Goal: Task Accomplishment & Management: Complete application form

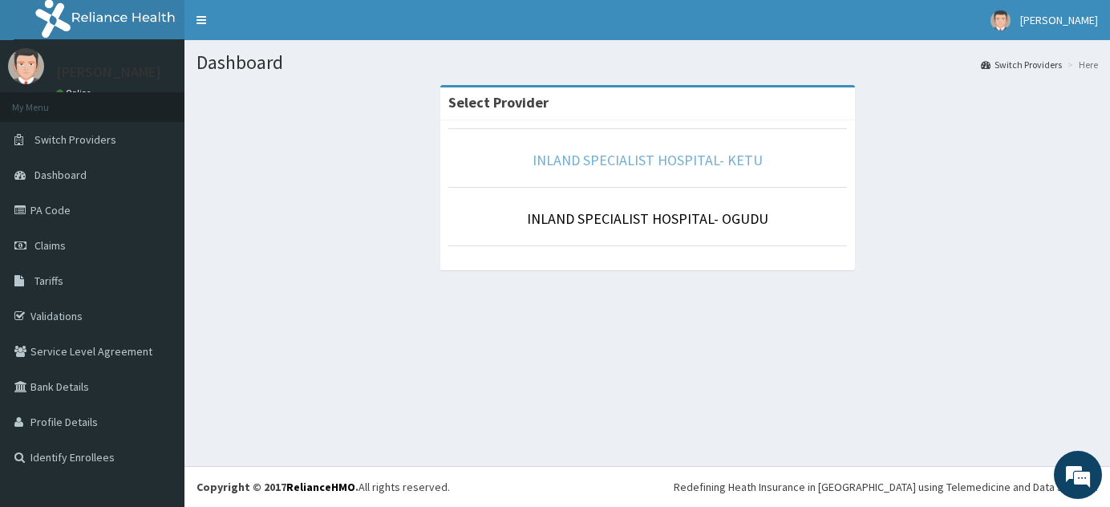
click at [657, 161] on link "INLAND SPECIALIST HOSPITAL- KETU" at bounding box center [648, 160] width 230 height 18
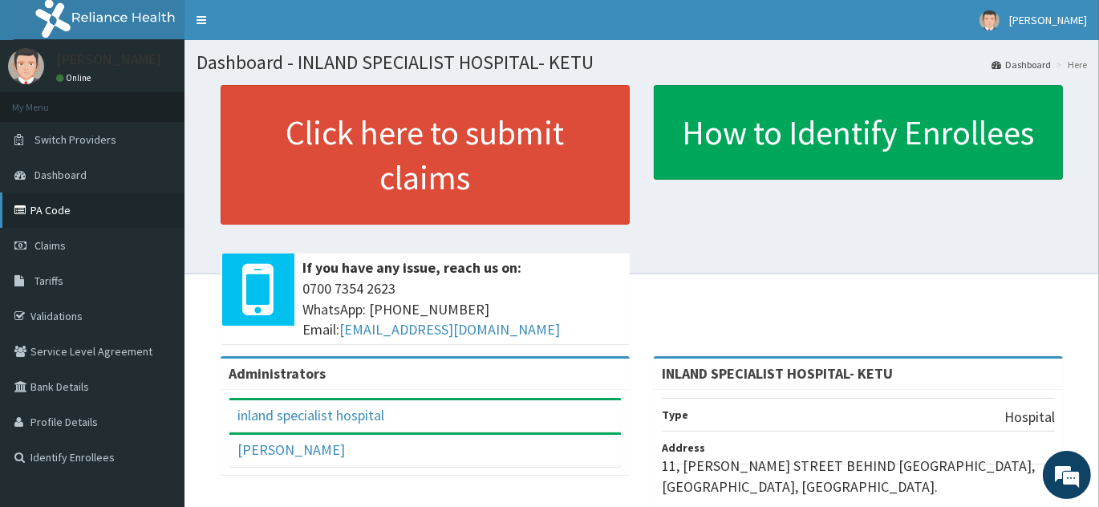
click at [62, 216] on link "PA Code" at bounding box center [92, 210] width 184 height 35
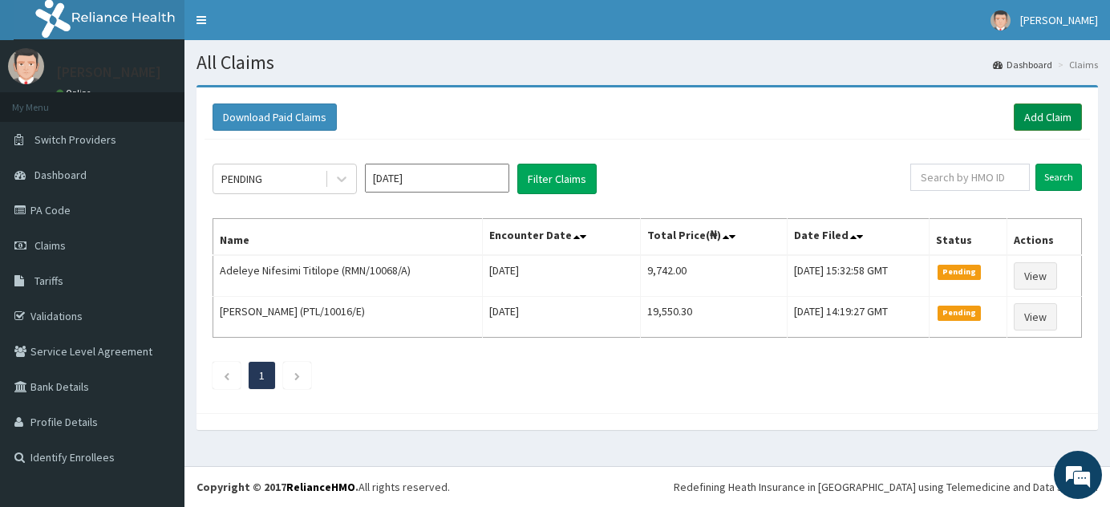
click at [1057, 112] on link "Add Claim" at bounding box center [1048, 116] width 68 height 27
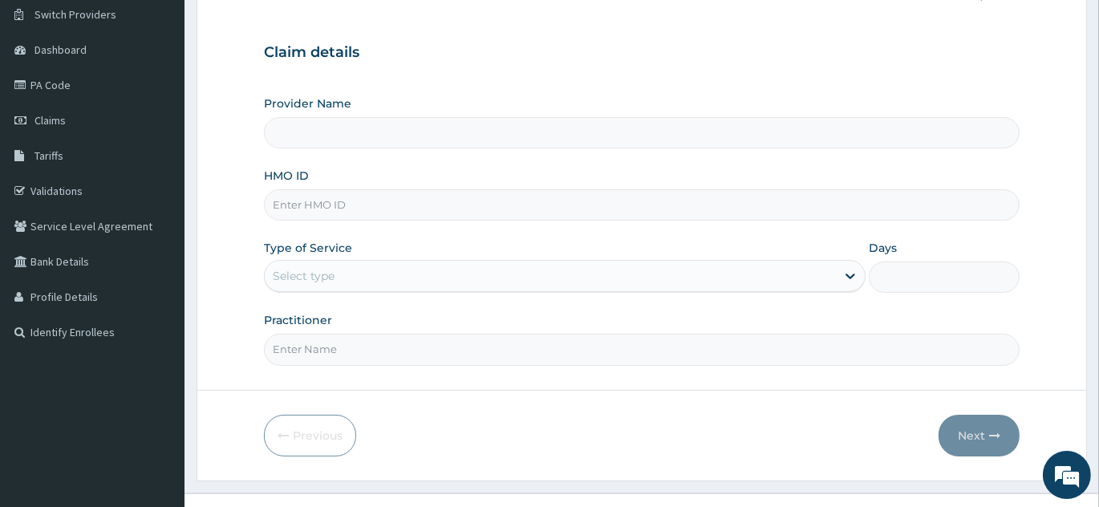
scroll to position [151, 0]
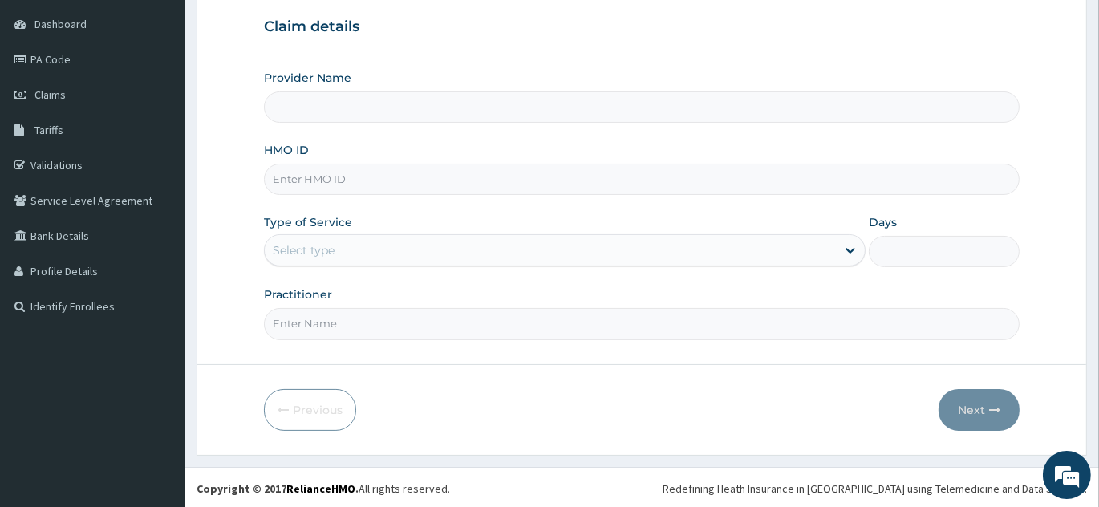
type input "INLAND SPECIALIST HOSPITAL- KETU"
click at [485, 180] on input "HMO ID" at bounding box center [642, 179] width 756 height 31
type input "SNL/10413/A"
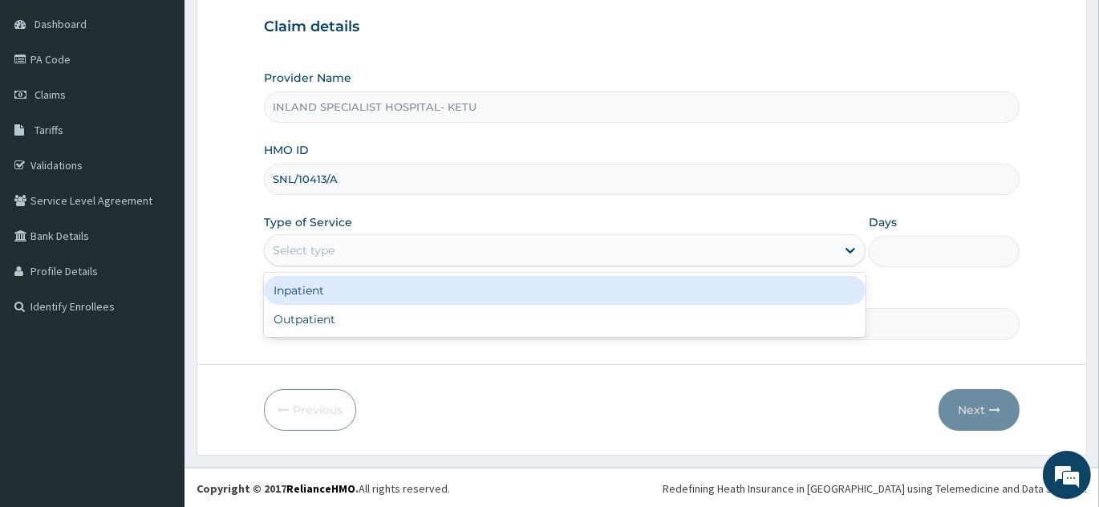
click at [479, 259] on div "Select type" at bounding box center [550, 250] width 571 height 26
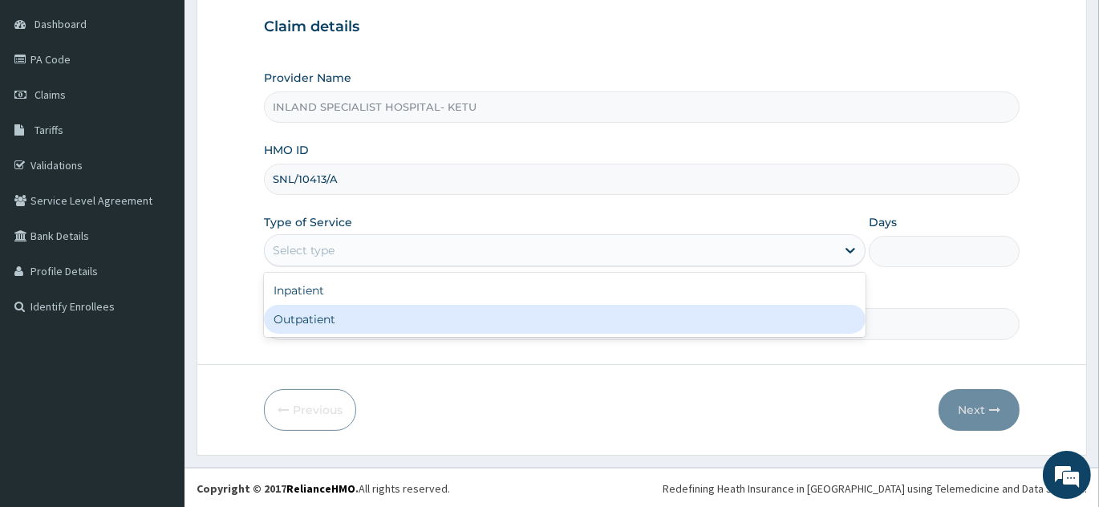
click at [452, 318] on div "Outpatient" at bounding box center [565, 319] width 602 height 29
type input "1"
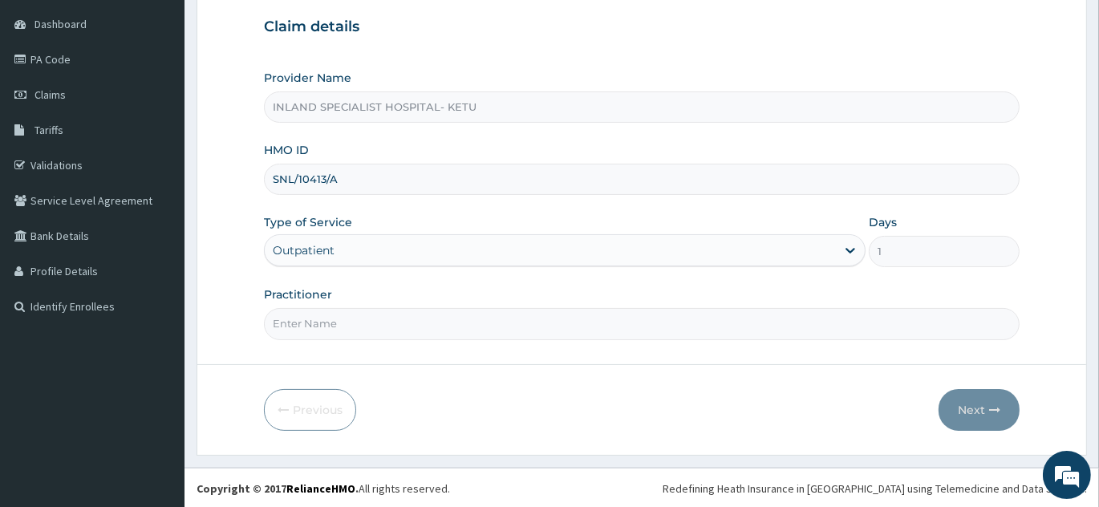
click at [435, 316] on input "Practitioner" at bounding box center [642, 323] width 756 height 31
type input "DR OVO"
click at [959, 412] on button "Next" at bounding box center [979, 410] width 81 height 42
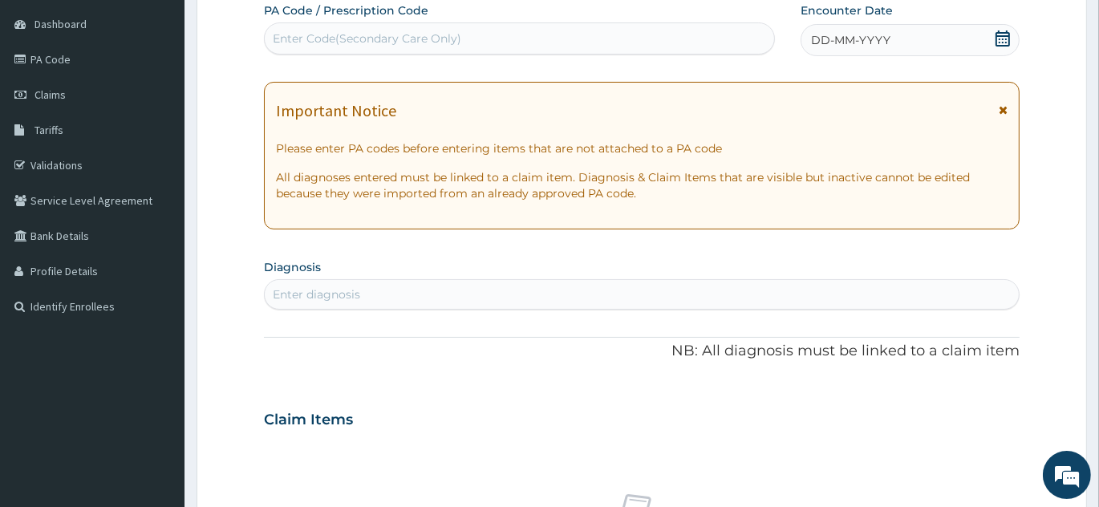
click at [538, 38] on div "Enter Code(Secondary Care Only)" at bounding box center [519, 39] width 509 height 26
paste input "PA/E02590"
type input "PA/E02590"
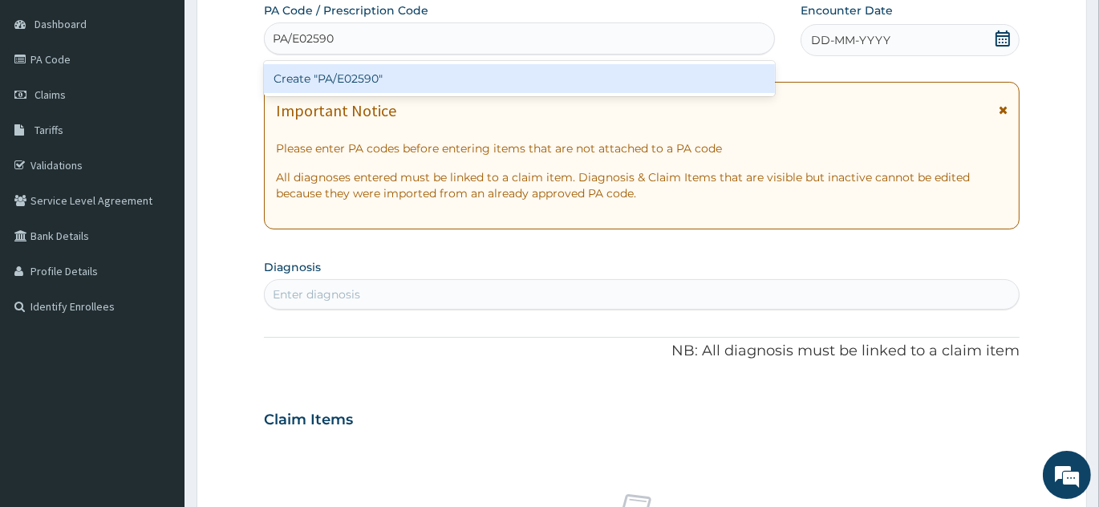
click at [528, 68] on div "Create "PA/E02590"" at bounding box center [519, 78] width 511 height 29
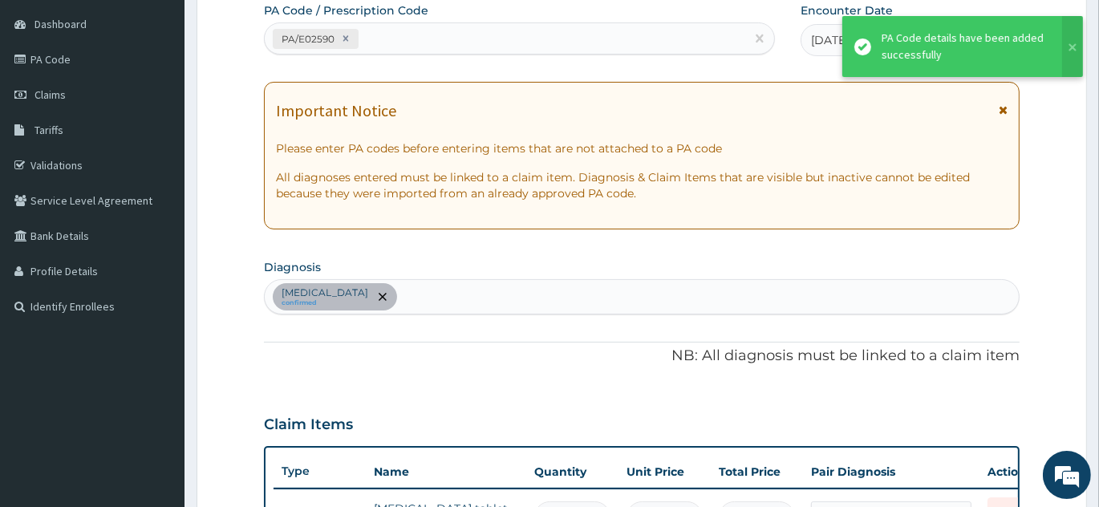
scroll to position [174, 0]
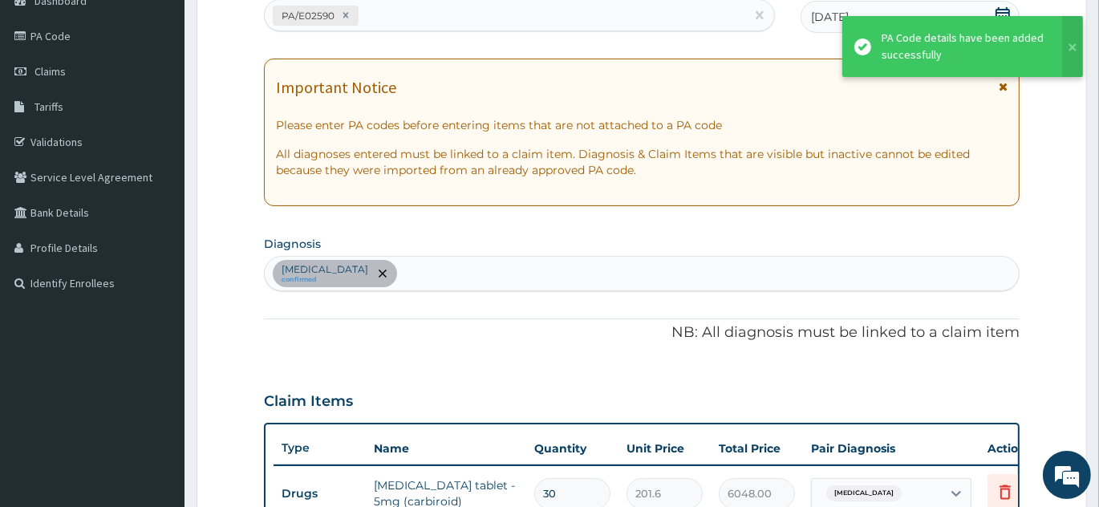
click at [454, 269] on div "Hyperthyroidism confirmed" at bounding box center [642, 274] width 754 height 34
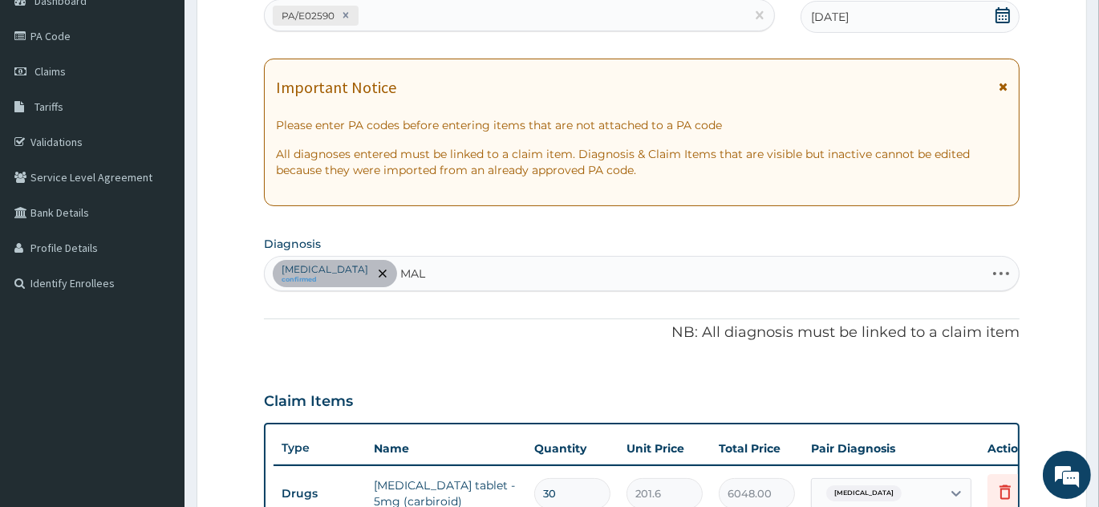
type input "MALA"
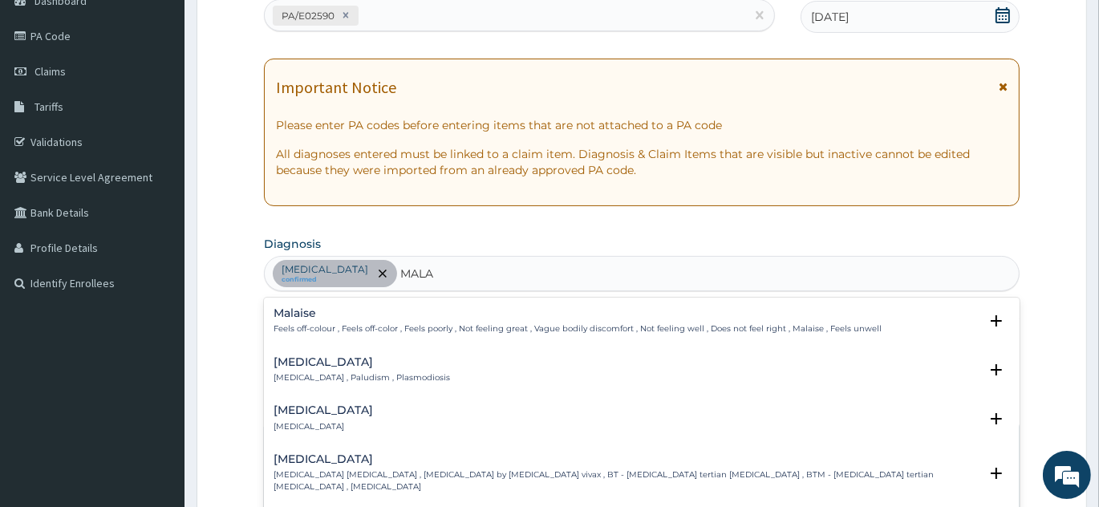
click at [325, 362] on h4 "Malaria" at bounding box center [362, 362] width 176 height 12
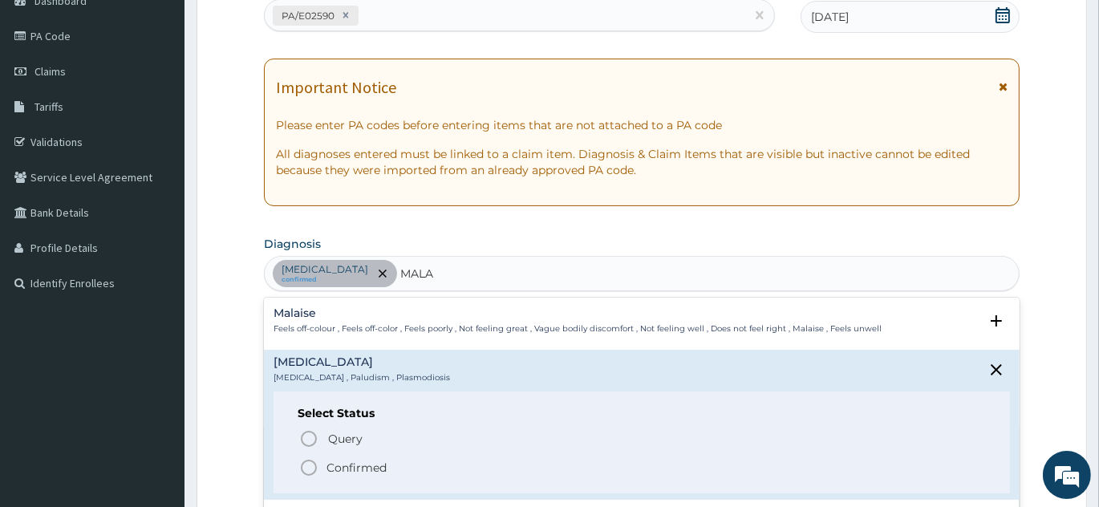
click at [314, 466] on icon "status option filled" at bounding box center [308, 467] width 19 height 19
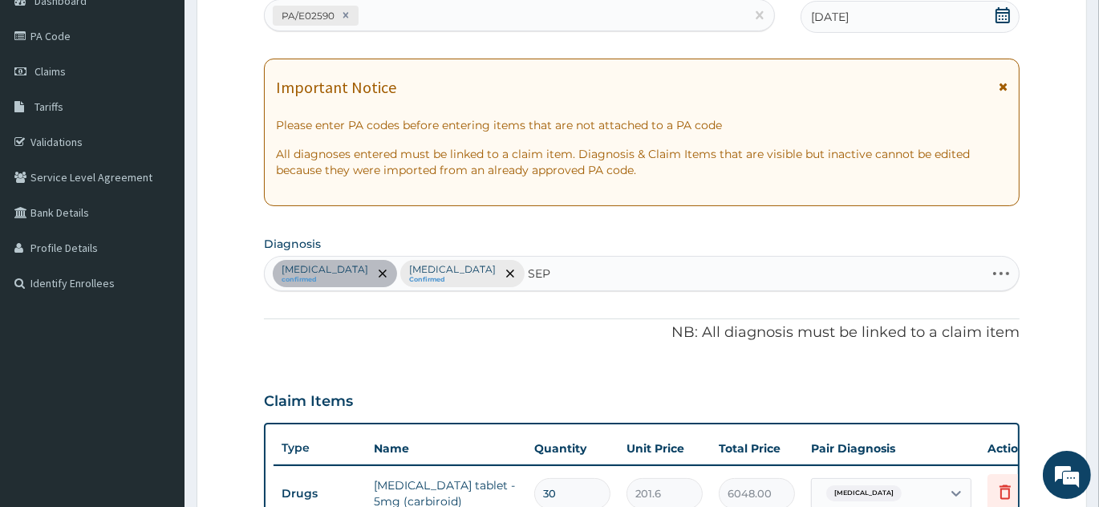
type input "SEPS"
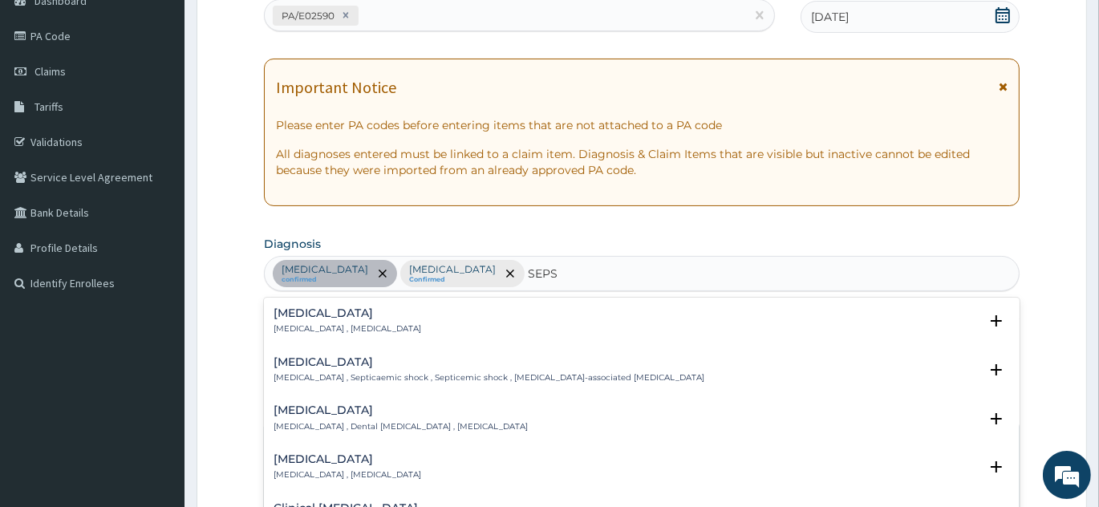
click at [286, 311] on h4 "Sepsis" at bounding box center [348, 313] width 148 height 12
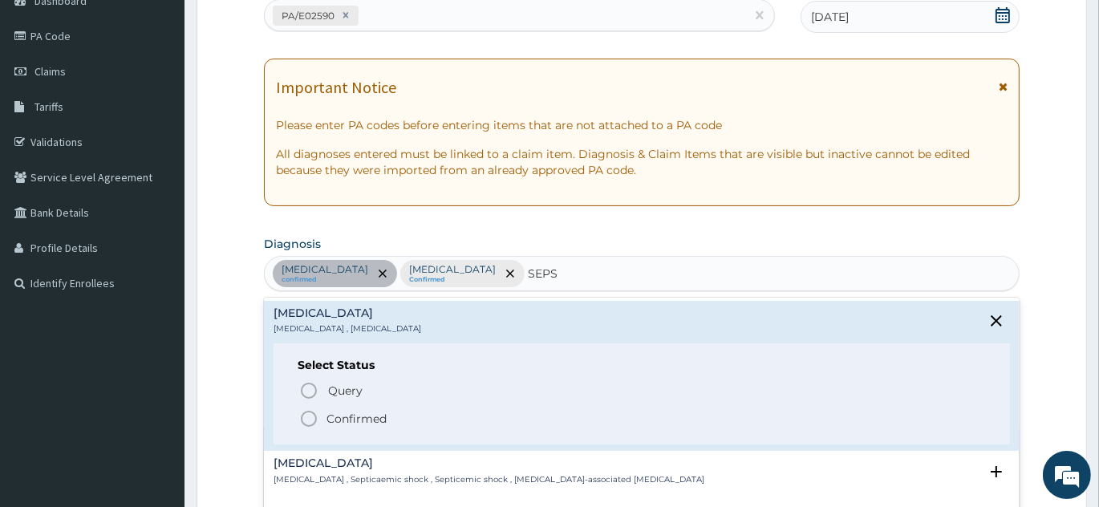
click at [310, 419] on icon "status option filled" at bounding box center [308, 418] width 19 height 19
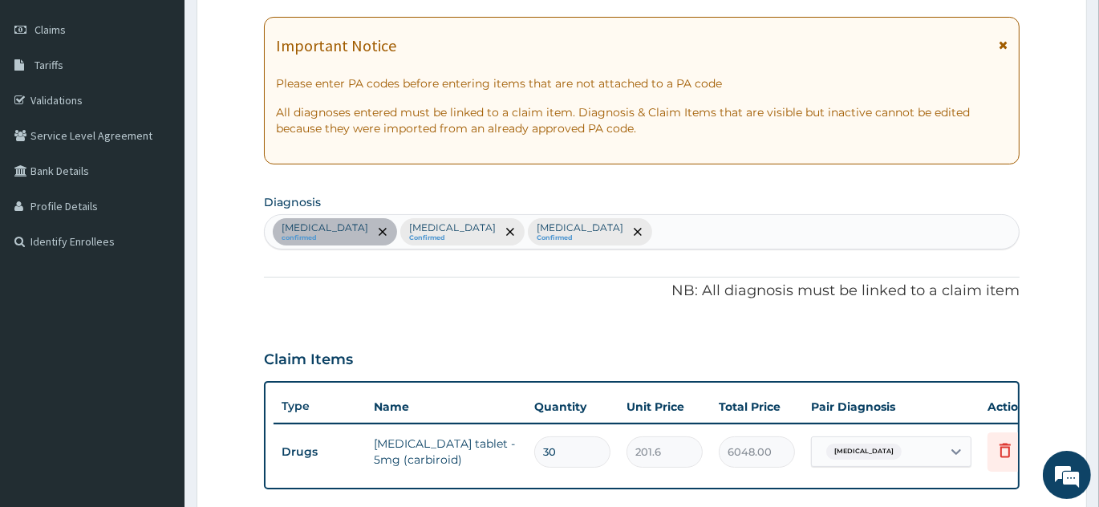
scroll to position [247, 0]
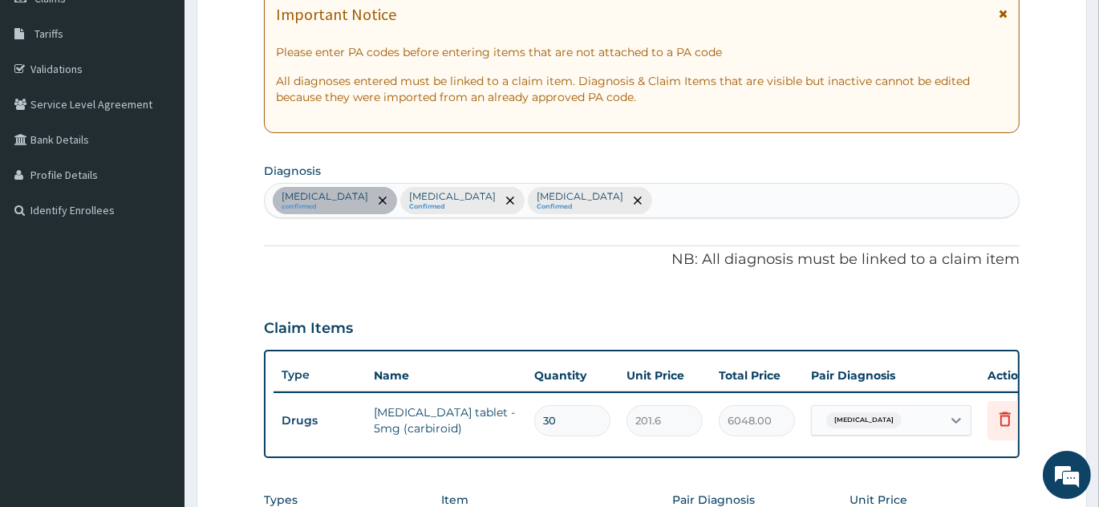
click at [580, 203] on div "Hyperthyroidism confirmed Malaria Confirmed Sepsis Confirmed" at bounding box center [642, 201] width 754 height 34
type input "ULCER"
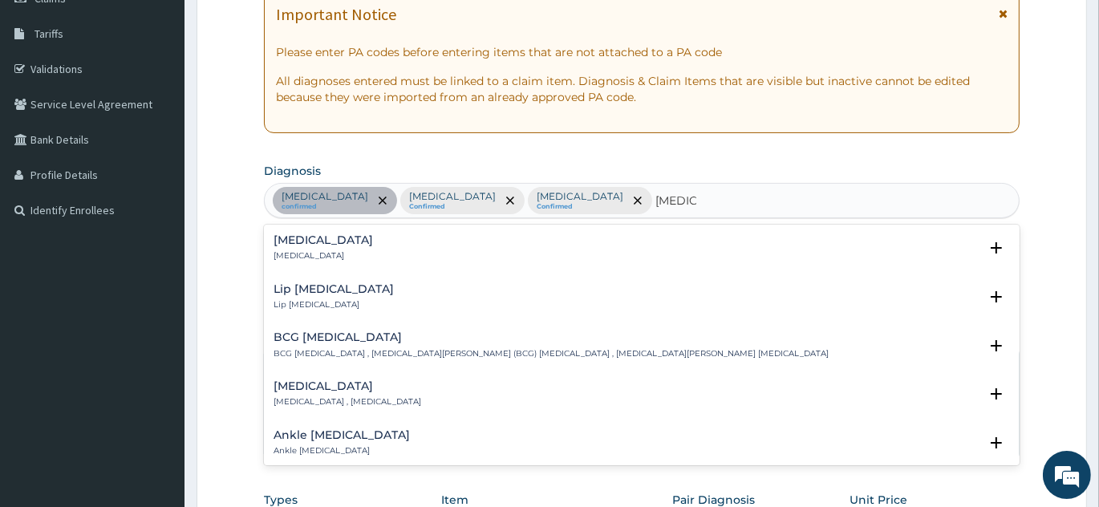
click at [306, 241] on div "Ulcer Ulcer" at bounding box center [642, 248] width 736 height 28
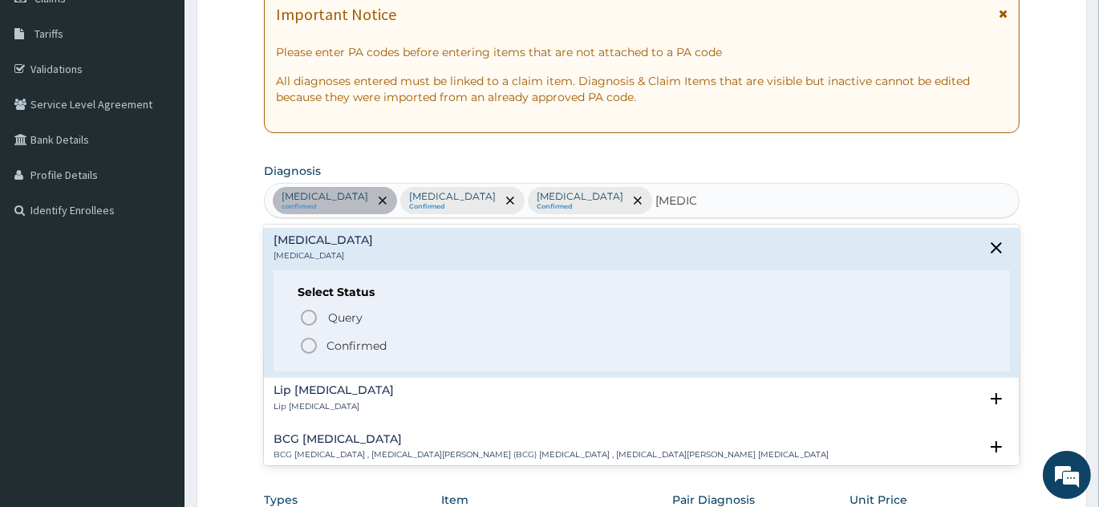
click at [303, 343] on icon "status option filled" at bounding box center [308, 345] width 19 height 19
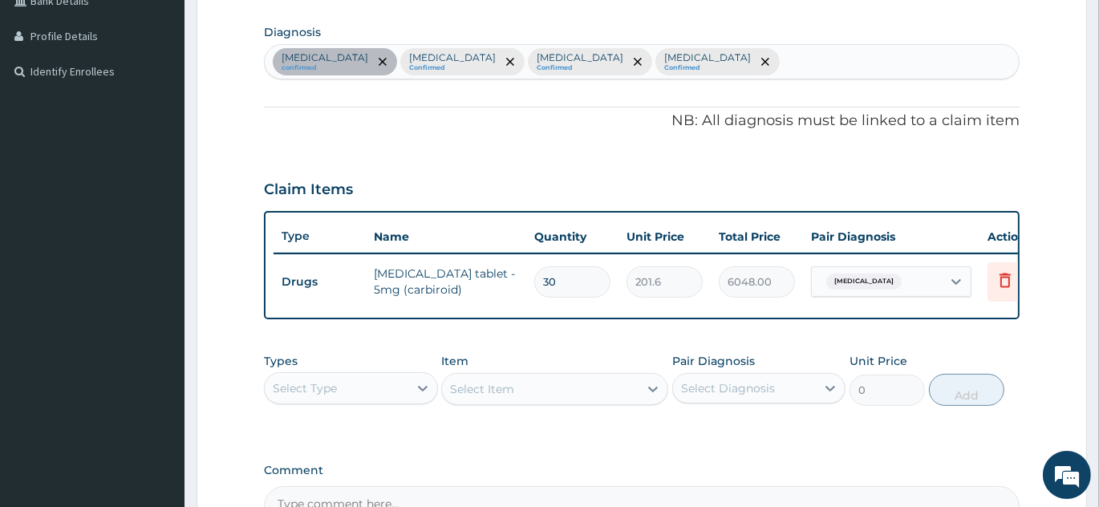
scroll to position [539, 0]
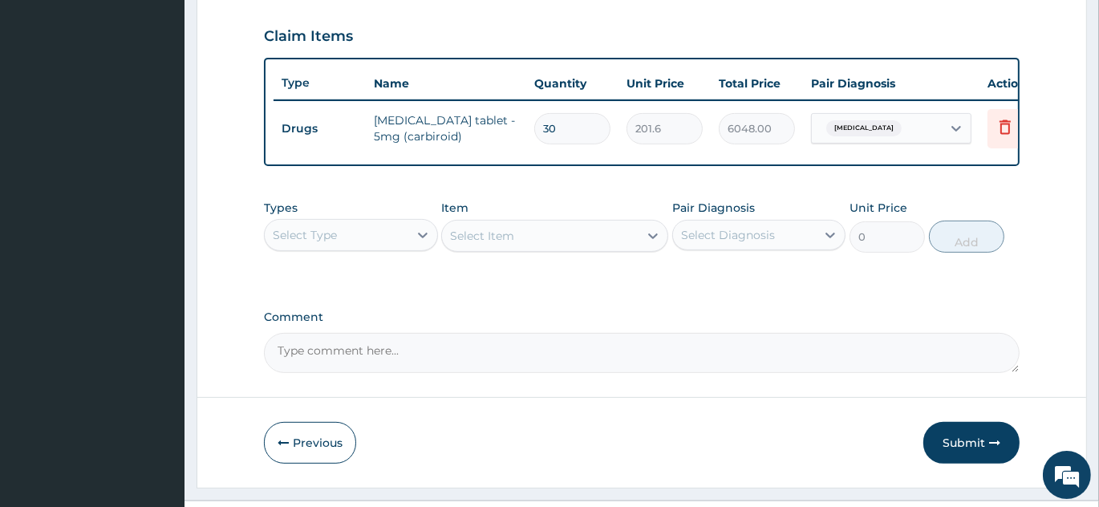
click at [353, 239] on div "Select Type" at bounding box center [337, 235] width 144 height 26
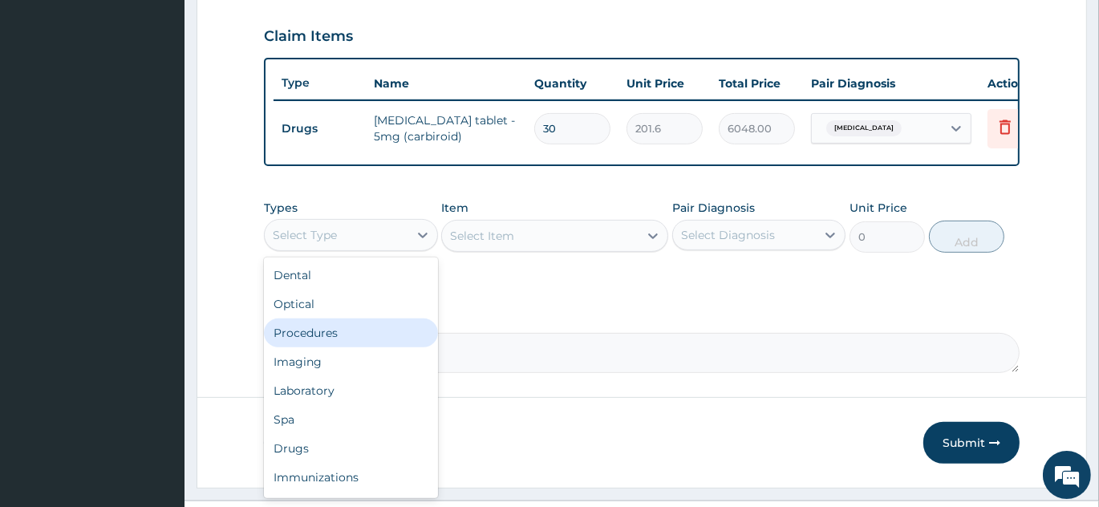
click at [351, 345] on div "Procedures" at bounding box center [351, 332] width 174 height 29
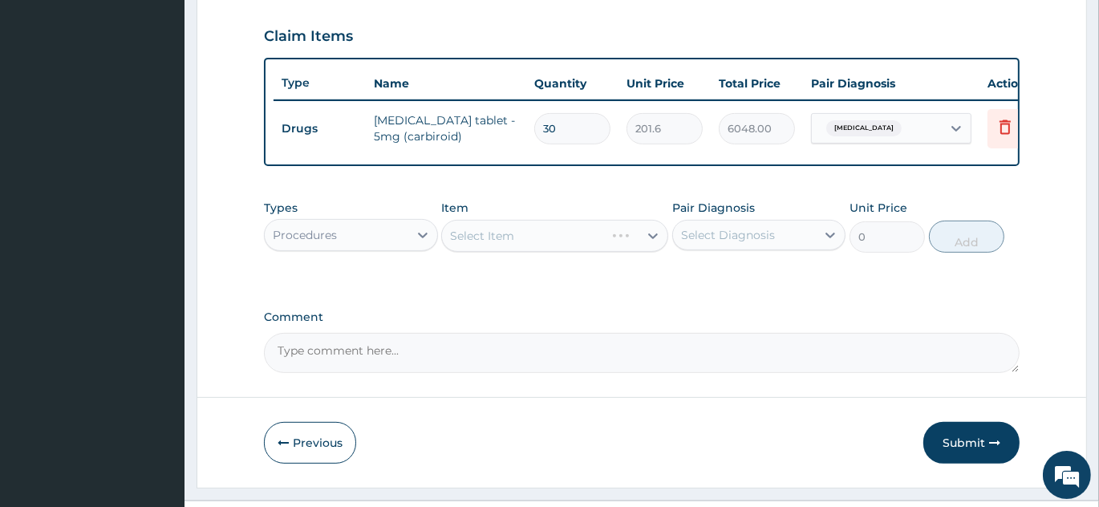
click at [710, 243] on div "Select Diagnosis" at bounding box center [728, 235] width 94 height 16
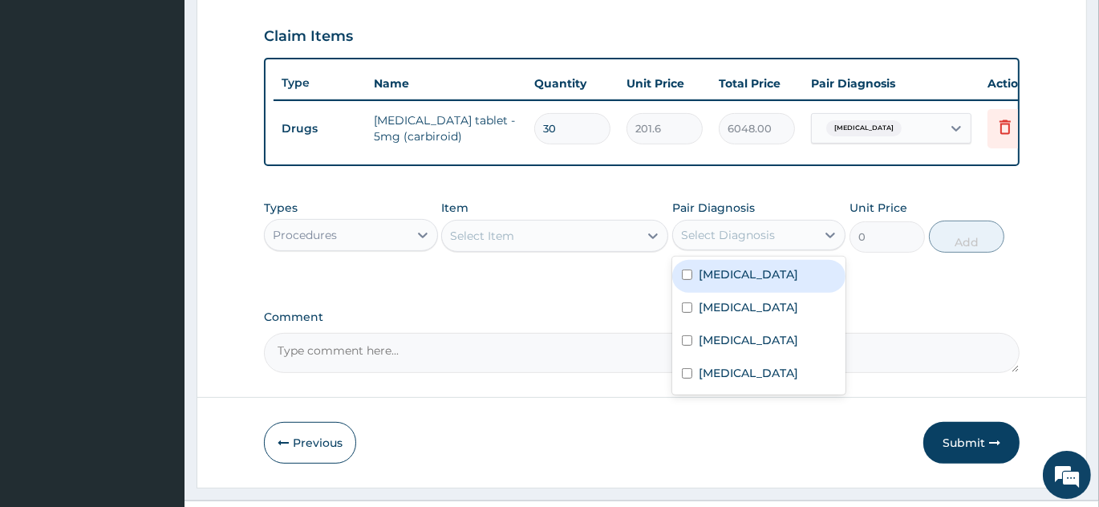
click at [703, 282] on label "Hyperthyroidism" at bounding box center [748, 274] width 99 height 16
checkbox input "true"
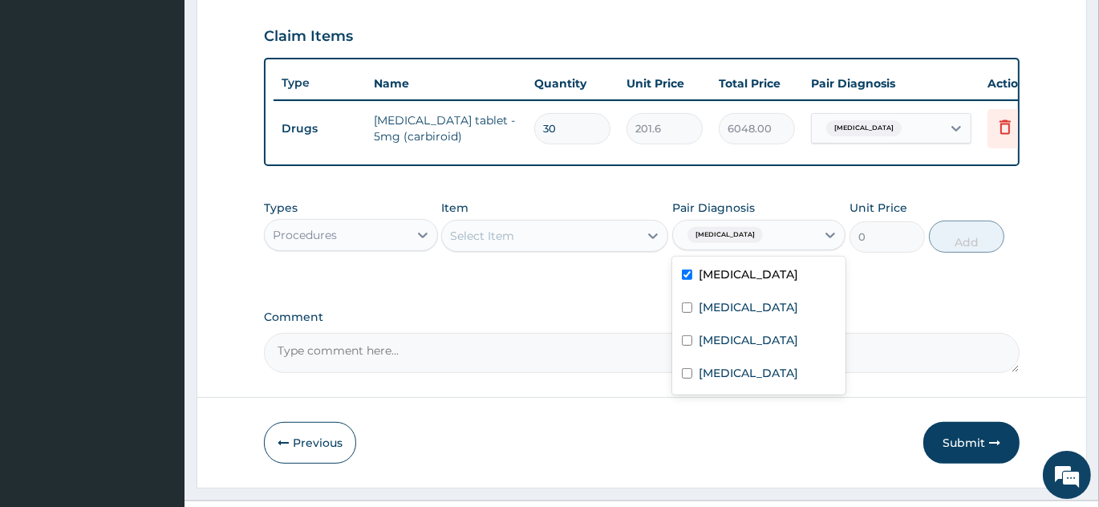
click at [590, 242] on div "Select Item" at bounding box center [540, 236] width 197 height 26
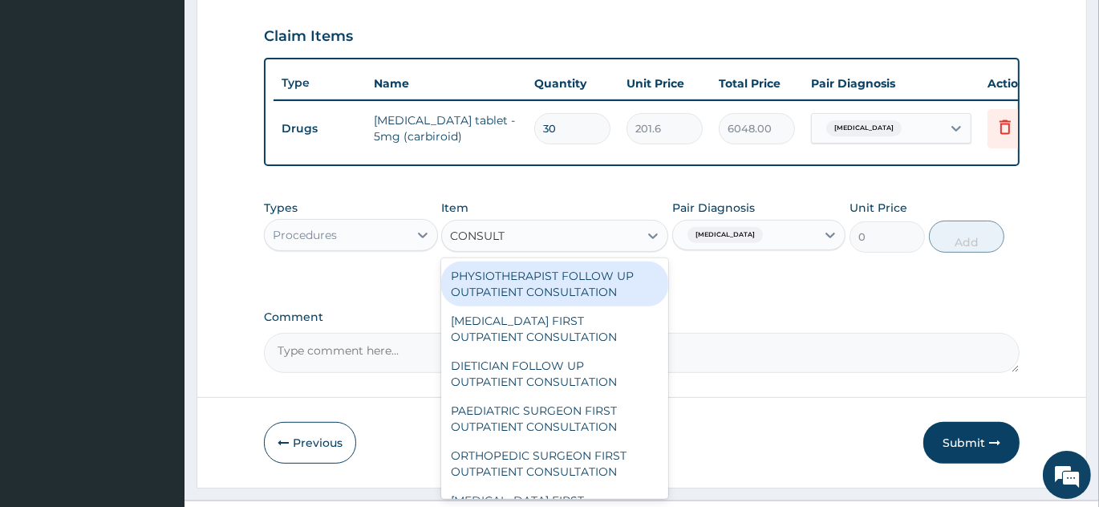
type input "CONSULTA"
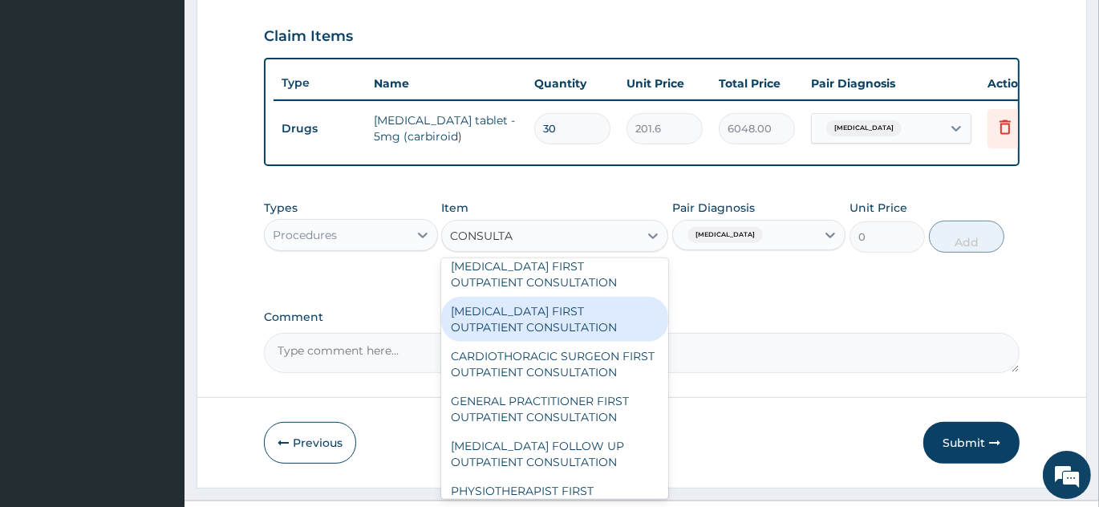
scroll to position [364, 0]
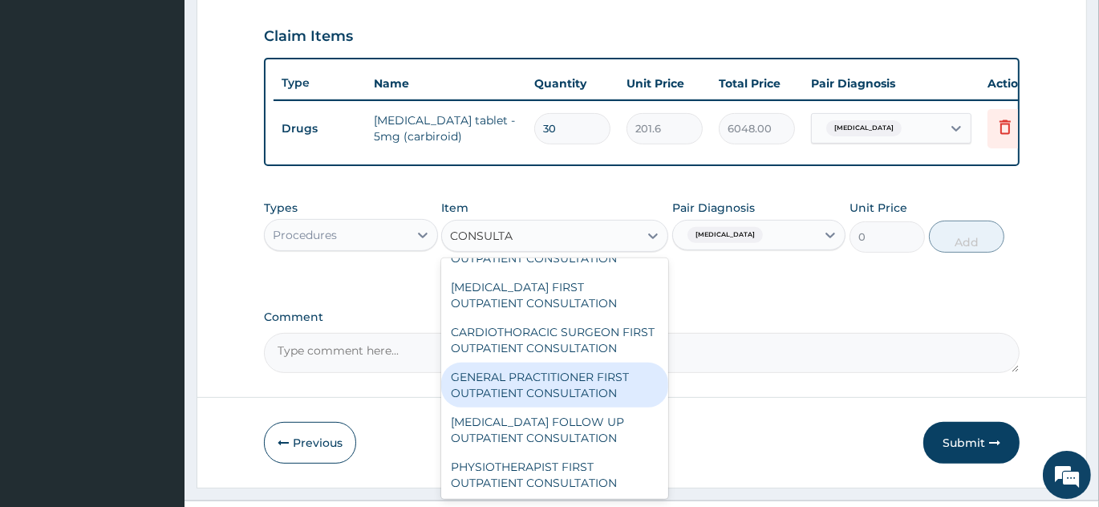
click at [553, 407] on div "GENERAL PRACTITIONER FIRST OUTPATIENT CONSULTATION" at bounding box center [554, 385] width 227 height 45
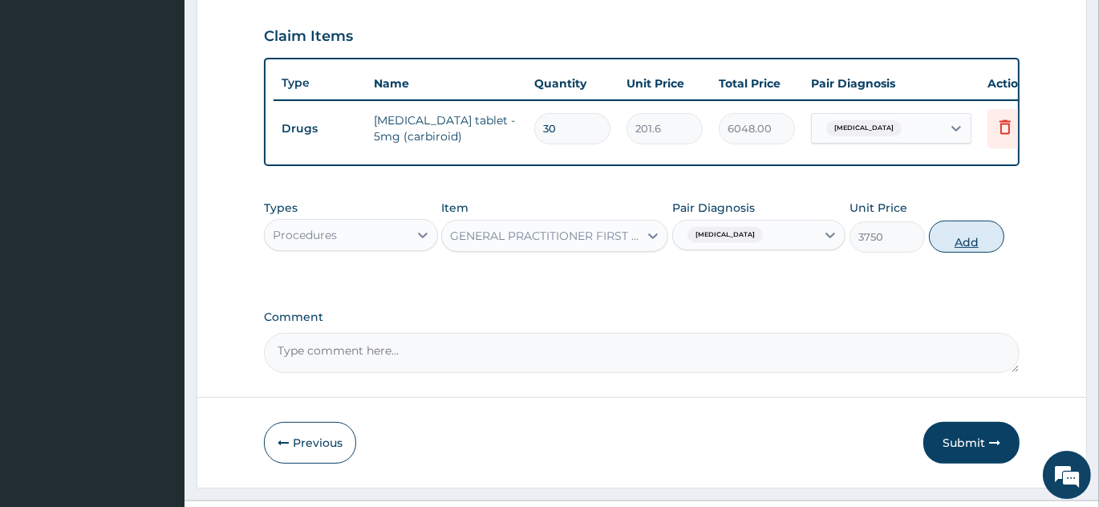
click at [986, 247] on button "Add" at bounding box center [966, 237] width 75 height 32
type input "0"
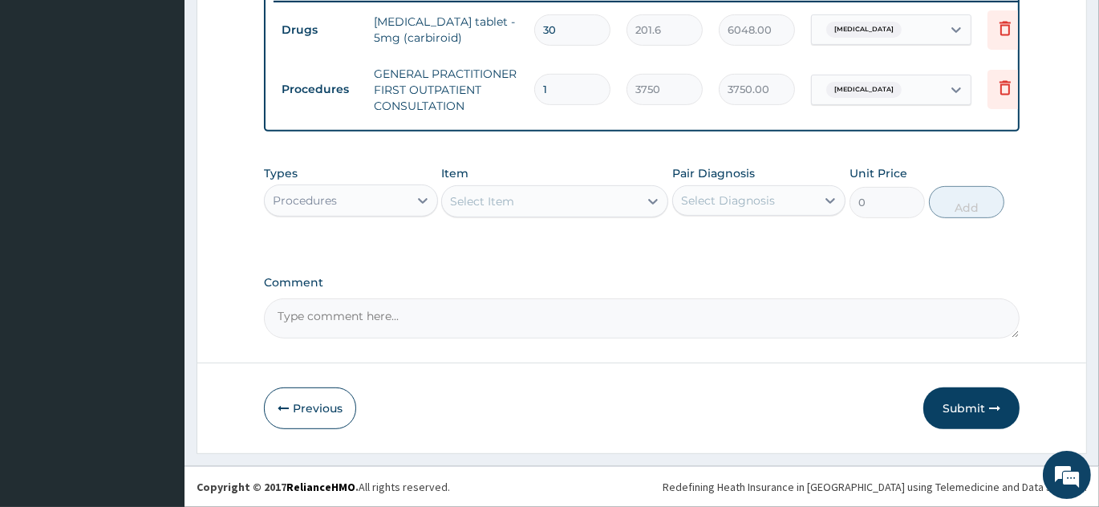
scroll to position [646, 0]
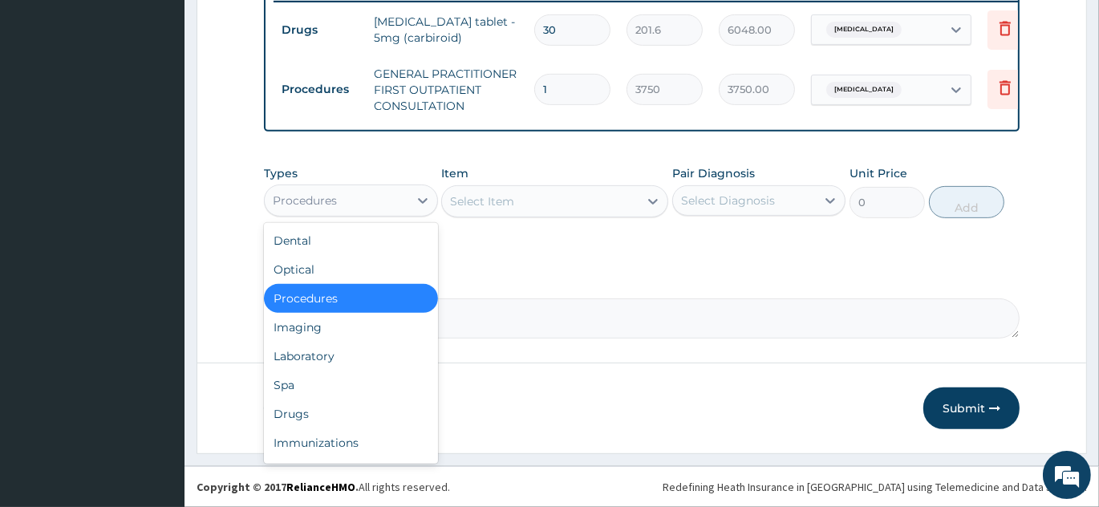
click at [342, 208] on div "Procedures" at bounding box center [337, 201] width 144 height 26
click at [334, 418] on div "Drugs" at bounding box center [351, 413] width 174 height 29
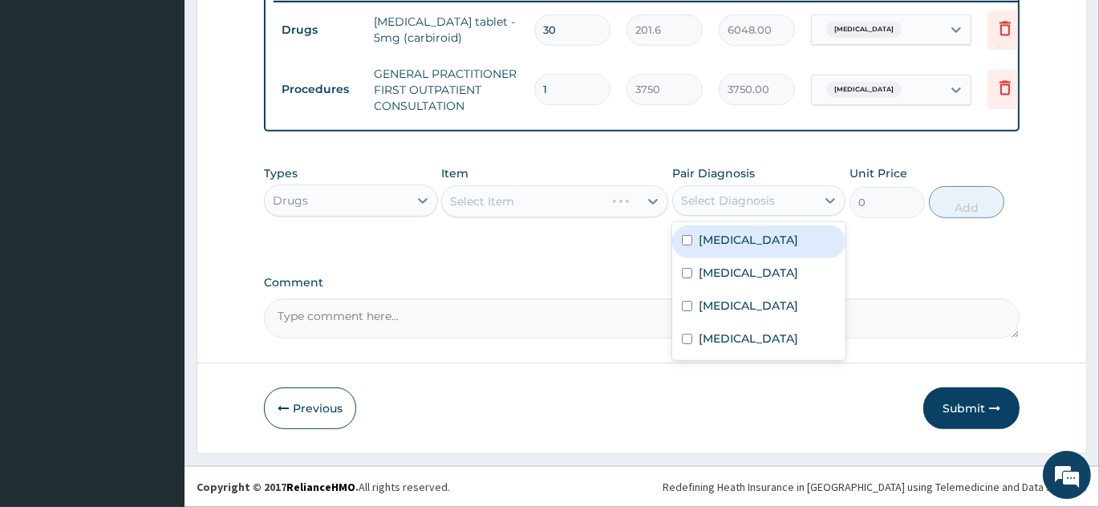
click at [757, 198] on div "Select Diagnosis" at bounding box center [728, 201] width 94 height 16
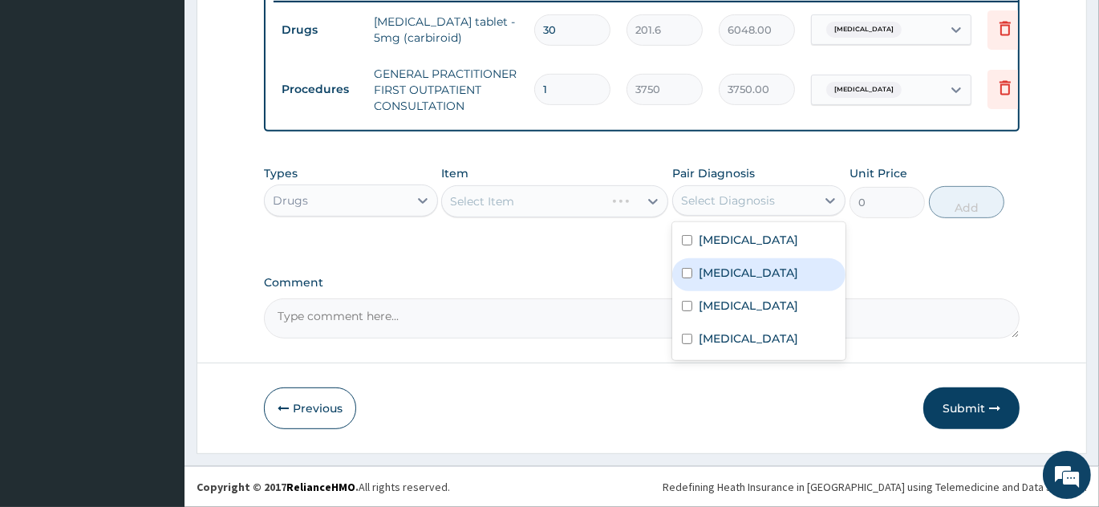
click at [733, 277] on label "Malaria" at bounding box center [748, 273] width 99 height 16
checkbox input "true"
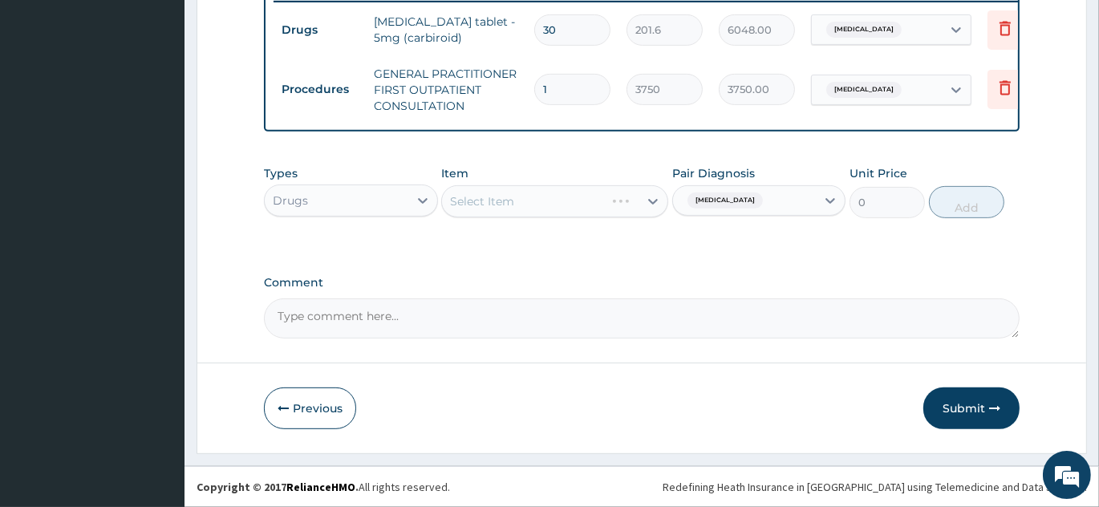
click at [565, 210] on div "Select Item" at bounding box center [554, 201] width 227 height 32
click at [587, 205] on div "Select Item" at bounding box center [554, 201] width 227 height 32
click at [610, 205] on div "Select Item" at bounding box center [554, 201] width 227 height 32
click at [601, 207] on div "Select Item" at bounding box center [554, 201] width 227 height 32
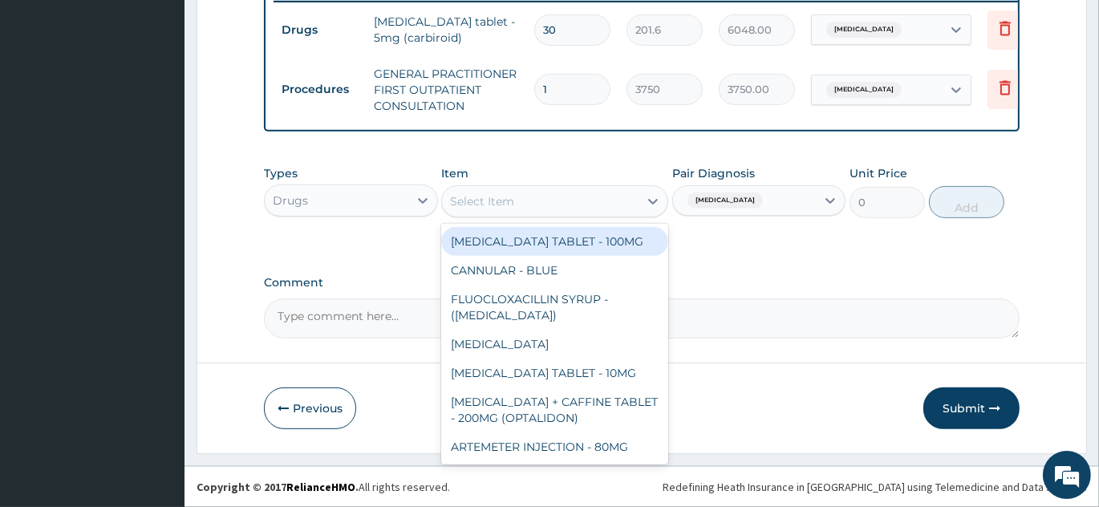
click at [600, 207] on div "Select Item" at bounding box center [540, 202] width 197 height 26
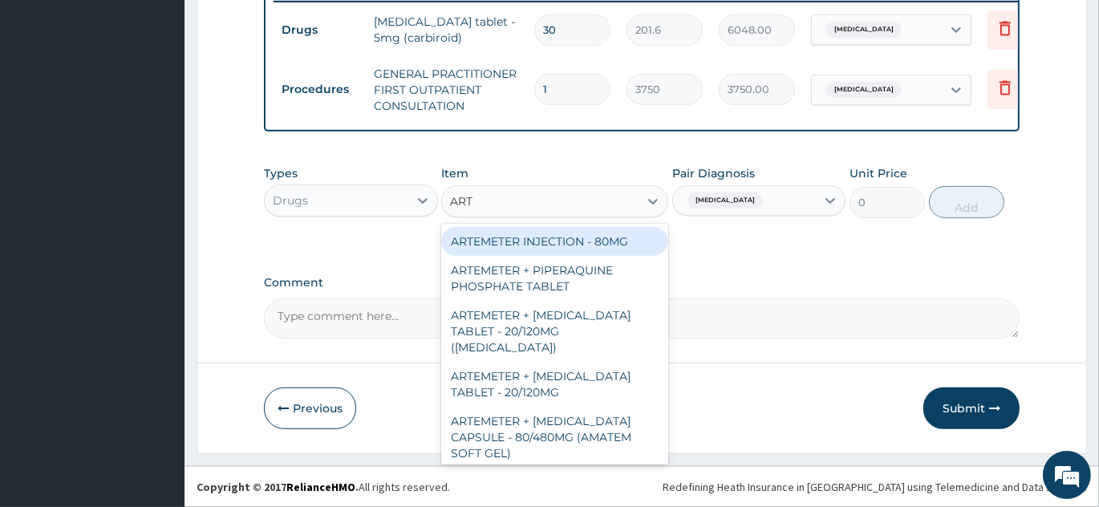
type input "ARTE"
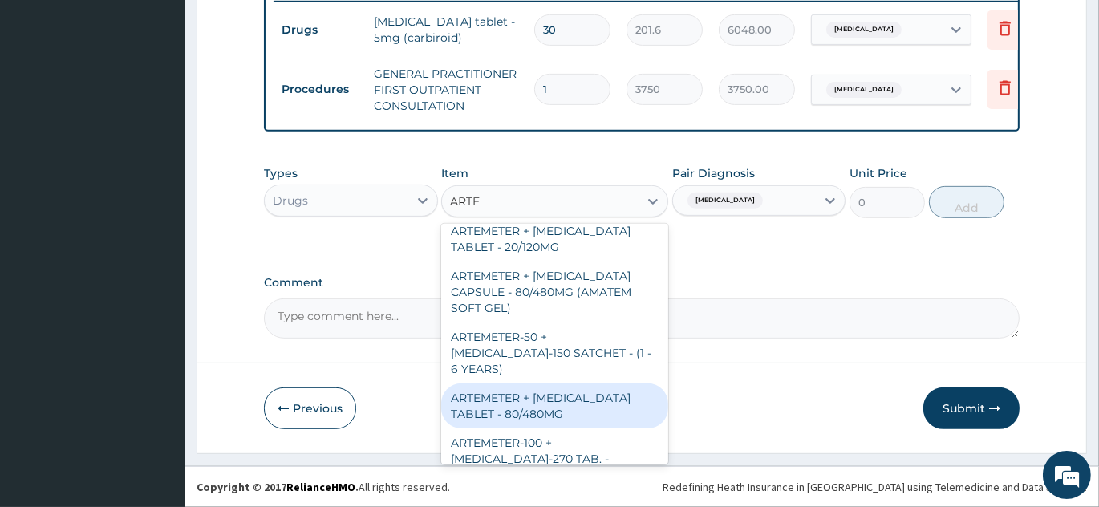
scroll to position [218, 0]
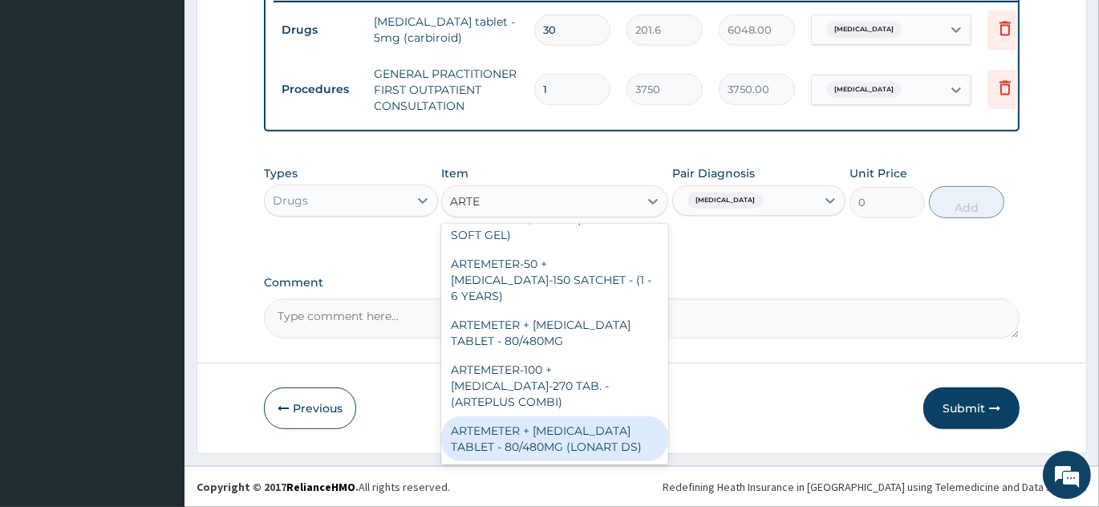
click at [581, 416] on div "ARTEMETER + LUMEFANTRINE TABLET - 80/480MG (LONART DS)" at bounding box center [554, 438] width 227 height 45
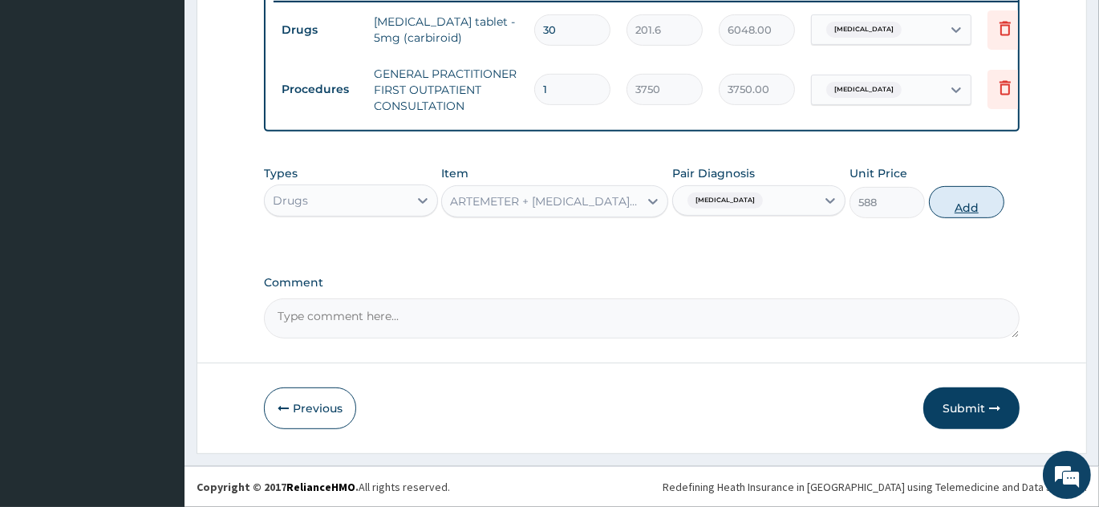
click at [959, 202] on button "Add" at bounding box center [966, 202] width 75 height 32
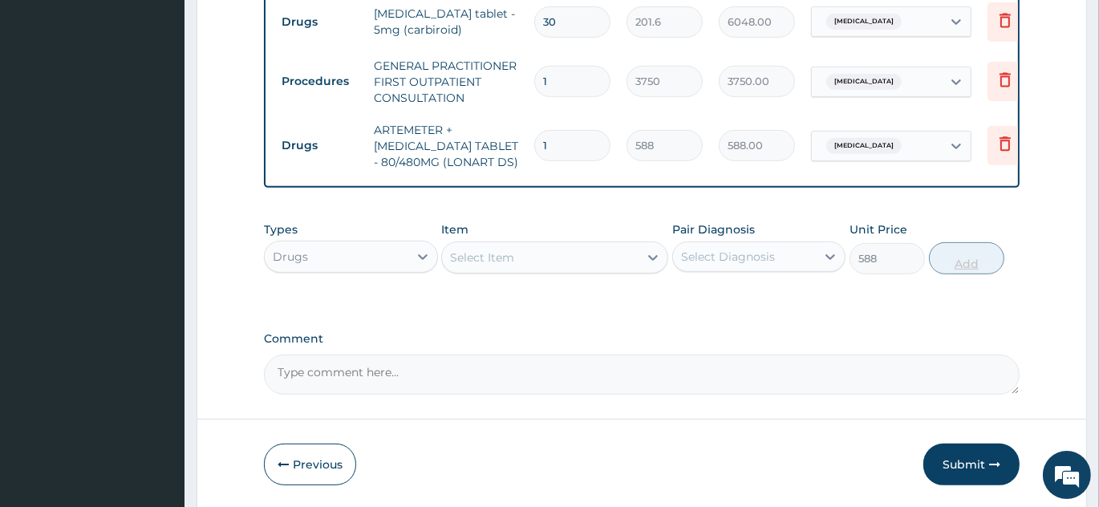
type input "0"
type input "0.00"
type input "6"
type input "3528.00"
type input "6"
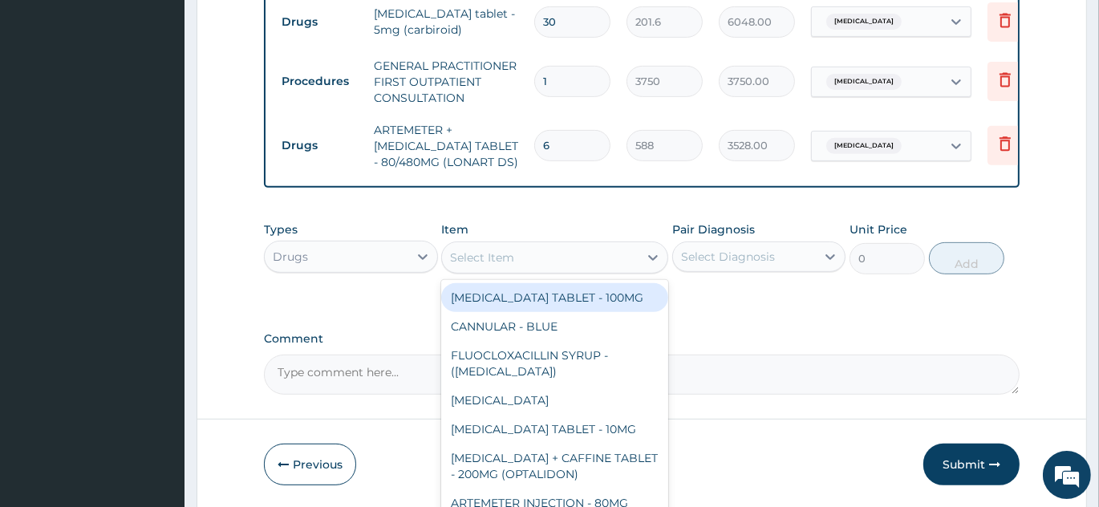
click at [577, 267] on div "Select Item" at bounding box center [540, 258] width 197 height 26
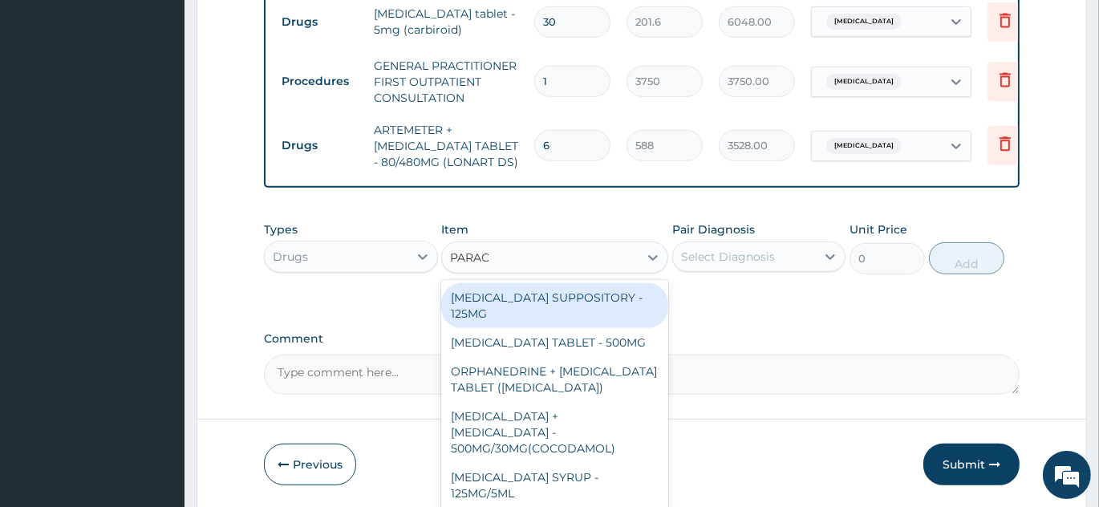
type input "PARACE"
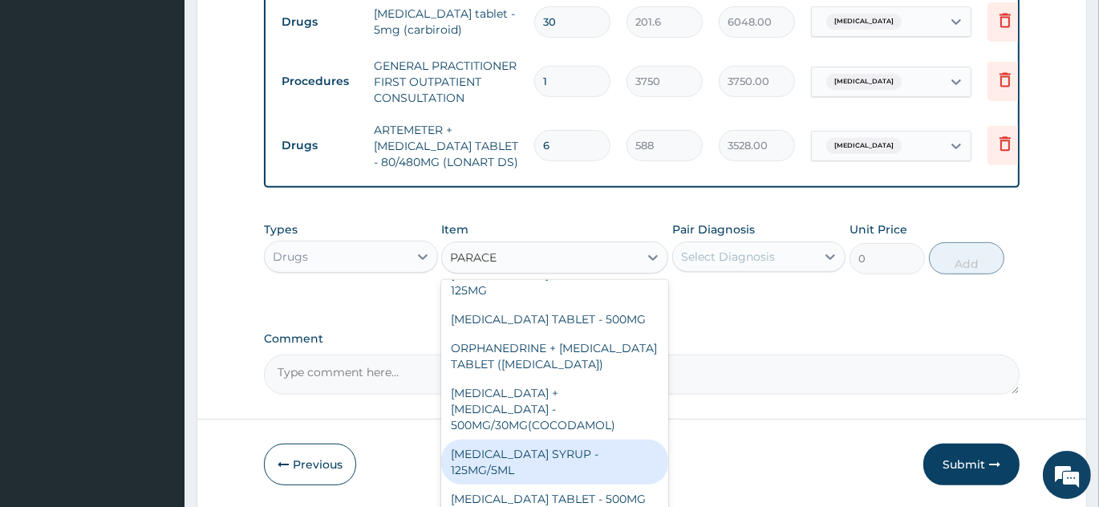
scroll to position [0, 0]
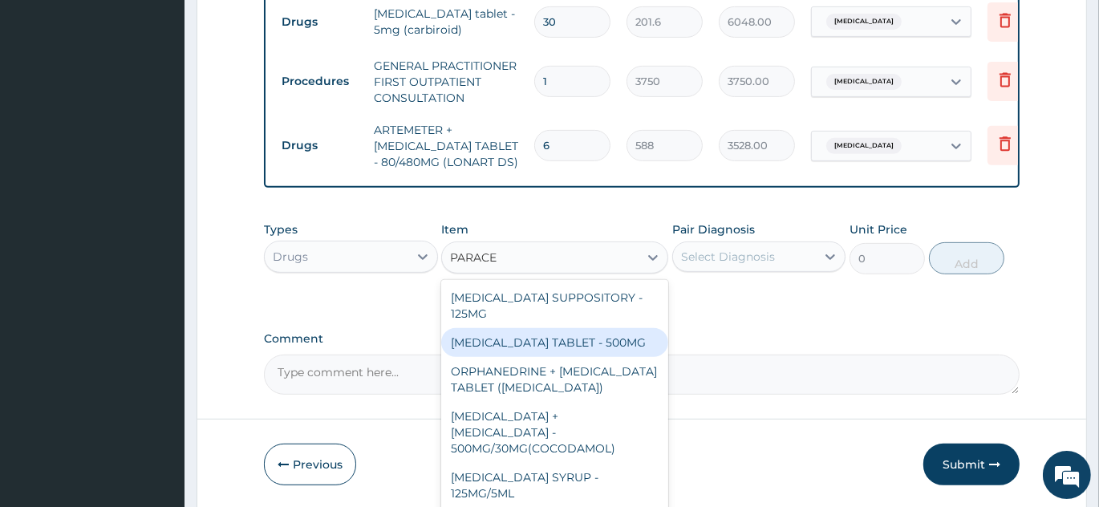
click at [614, 354] on div "PARACETAMOL TABLET - 500MG" at bounding box center [554, 342] width 227 height 29
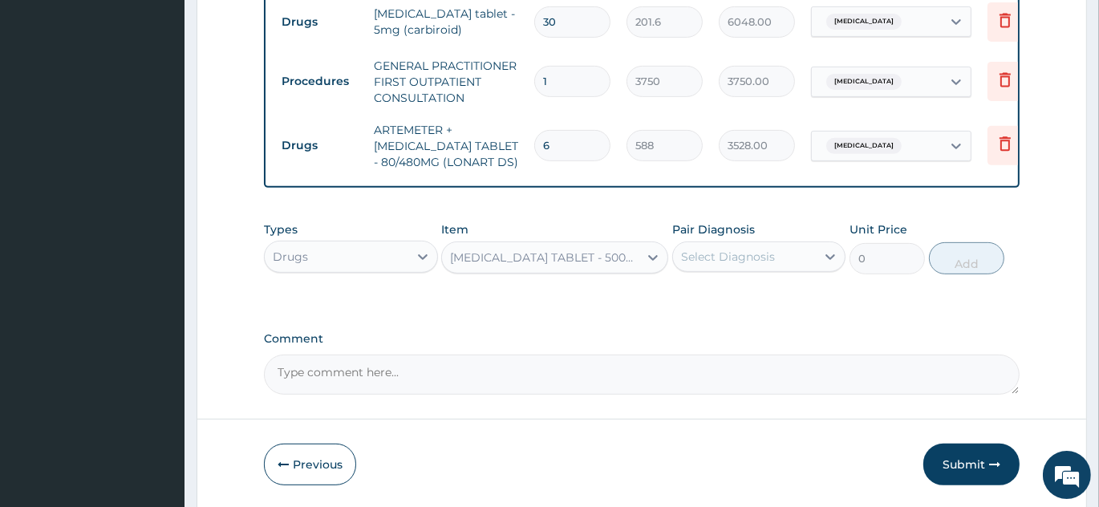
type input "33.599999999999994"
click at [724, 265] on div "Select Diagnosis" at bounding box center [728, 257] width 94 height 16
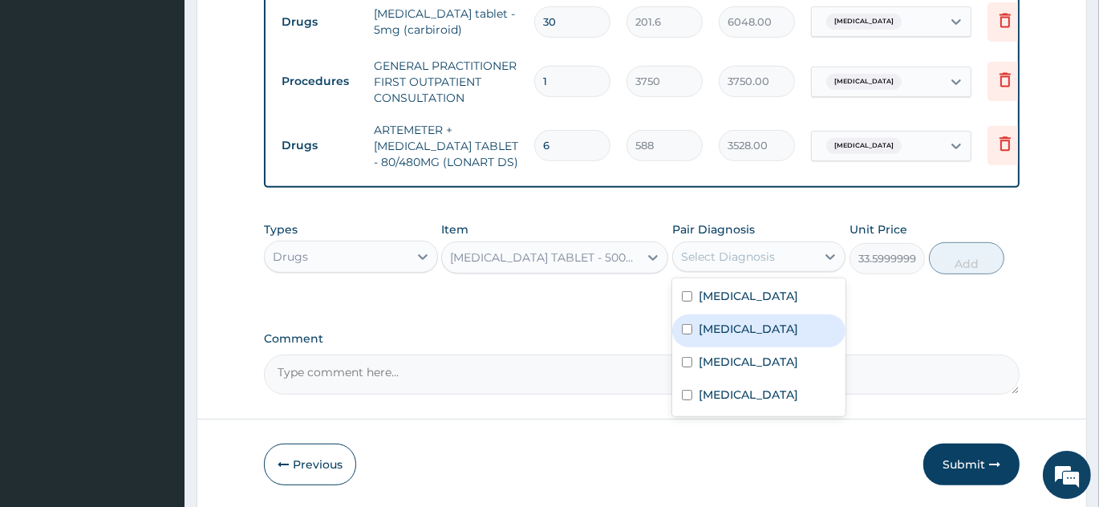
click at [721, 336] on label "Malaria" at bounding box center [748, 329] width 99 height 16
checkbox input "true"
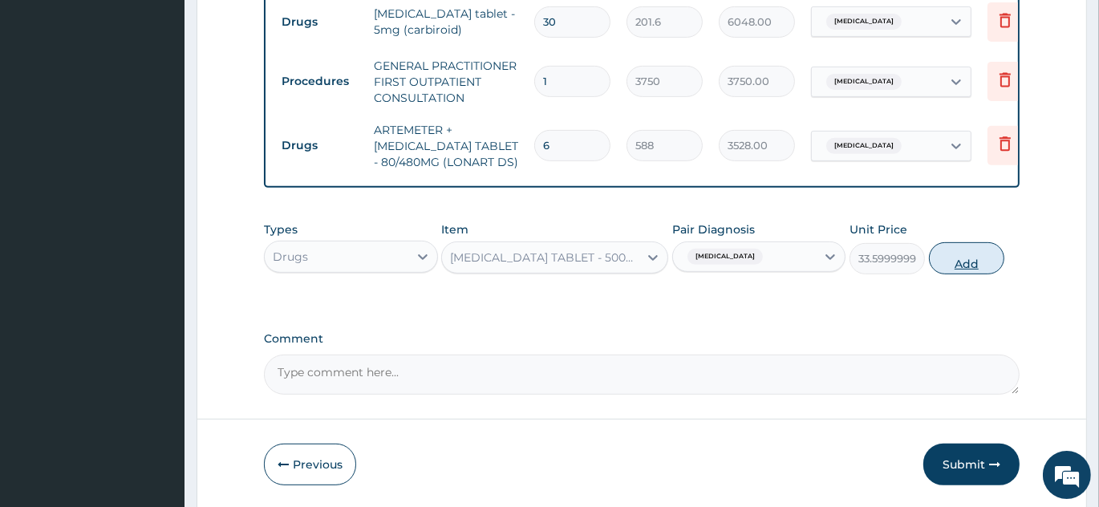
click at [963, 262] on button "Add" at bounding box center [966, 258] width 75 height 32
type input "0"
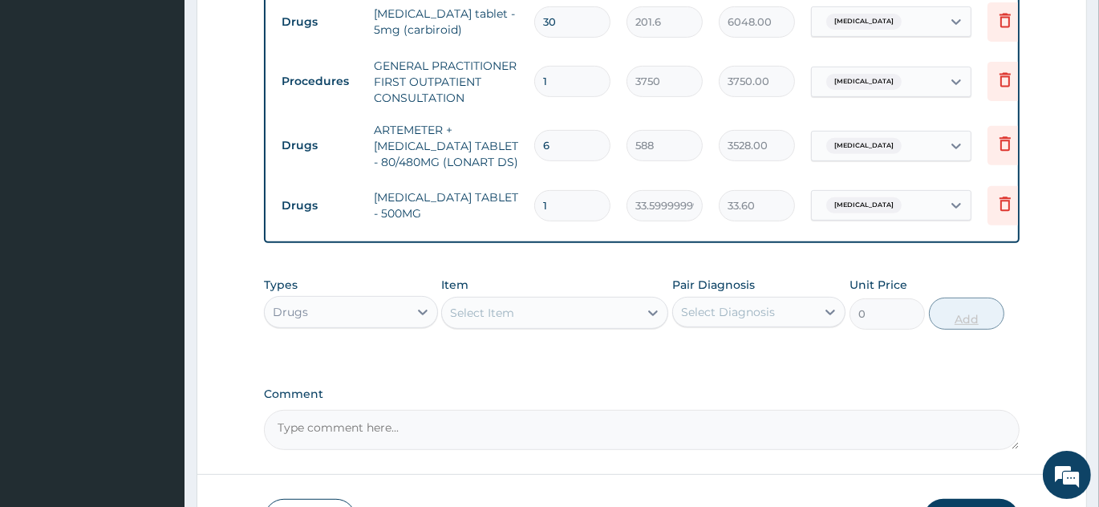
type input "0.00"
type input "2"
type input "67.20"
type input "24"
type input "806.40"
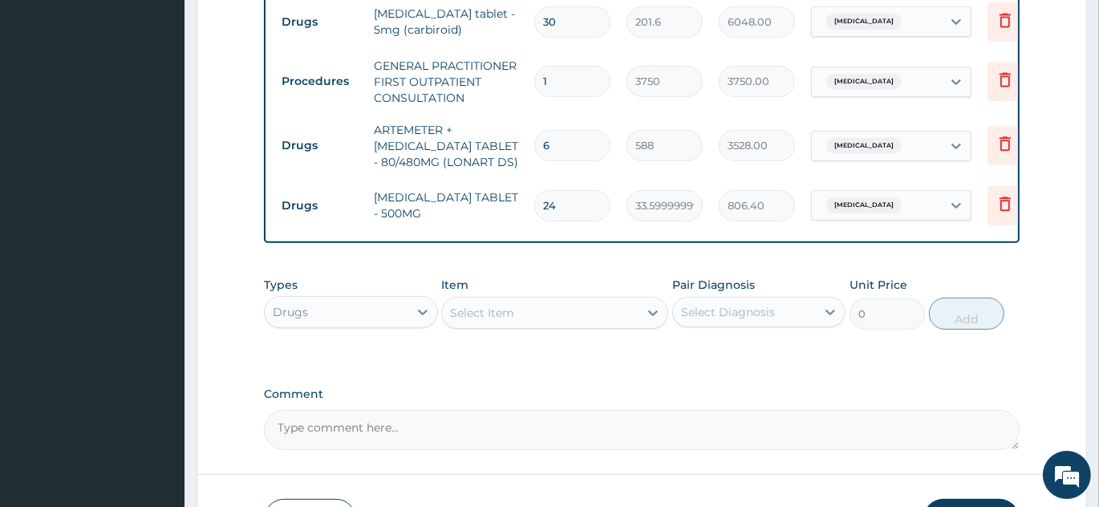
type input "24"
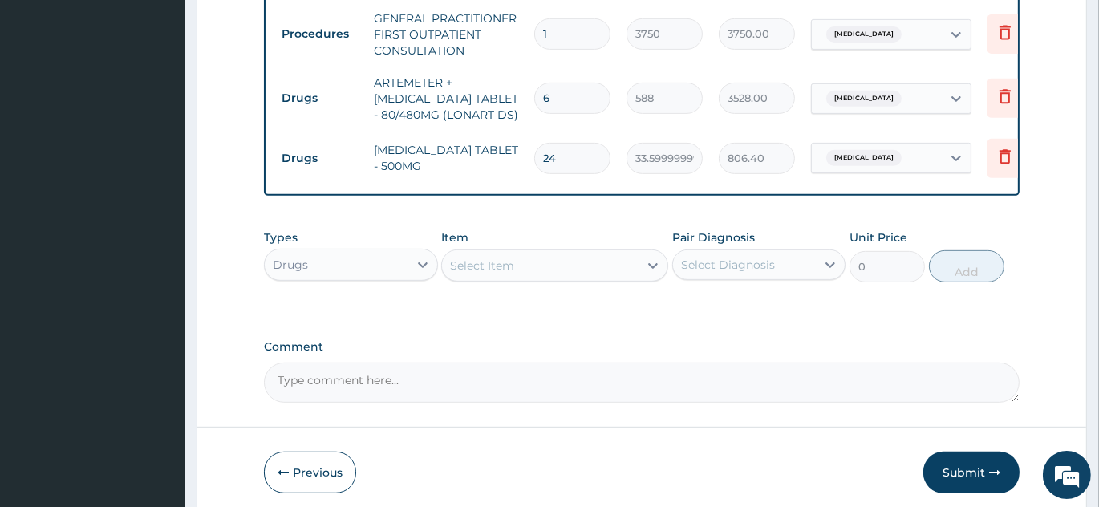
scroll to position [719, 0]
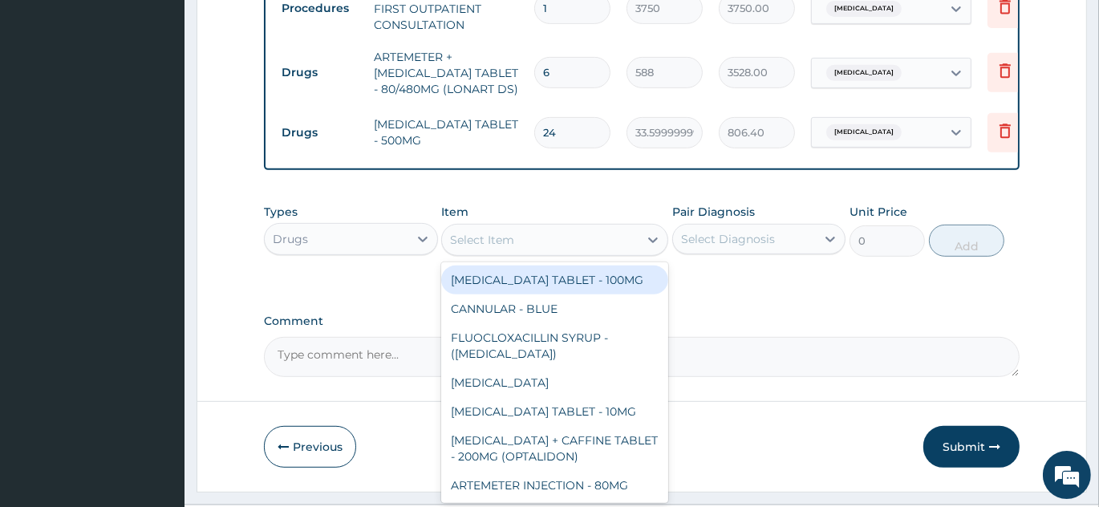
click at [539, 252] on div "Select Item" at bounding box center [540, 240] width 197 height 26
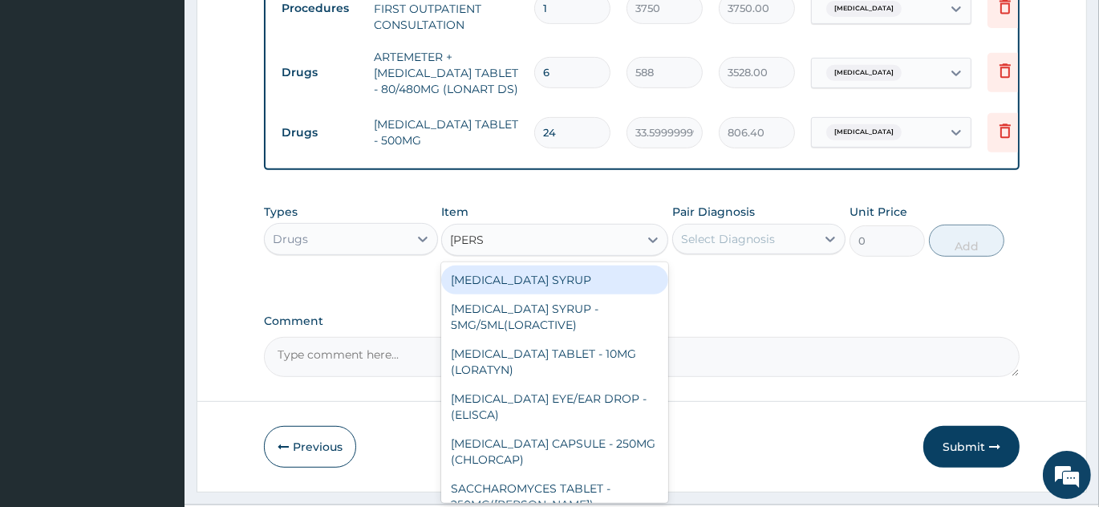
type input "LORAT"
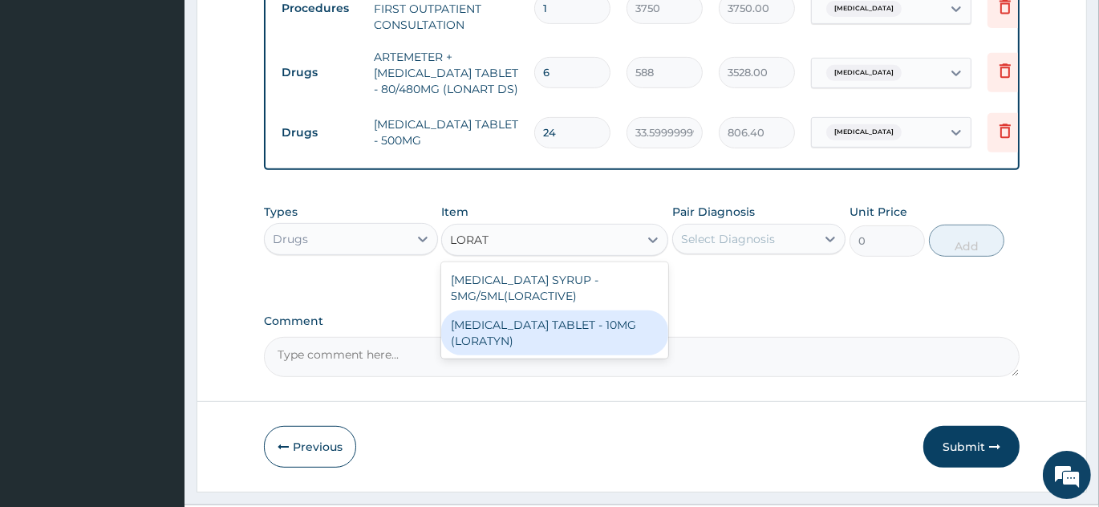
click at [551, 343] on div "LORATADINE TABLET - 10MG (LORATYN)" at bounding box center [554, 332] width 227 height 45
type input "98"
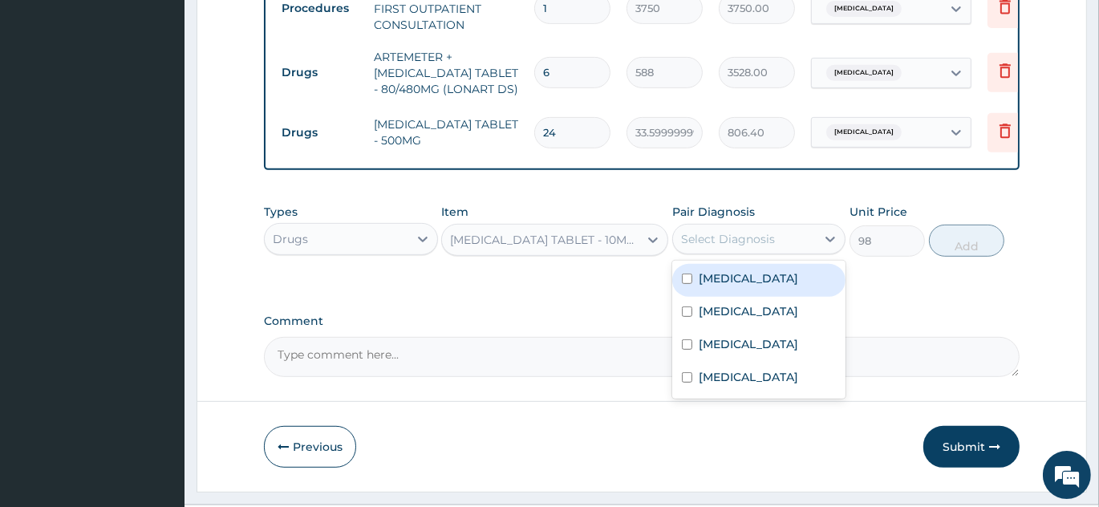
click at [757, 247] on div "Select Diagnosis" at bounding box center [728, 239] width 94 height 16
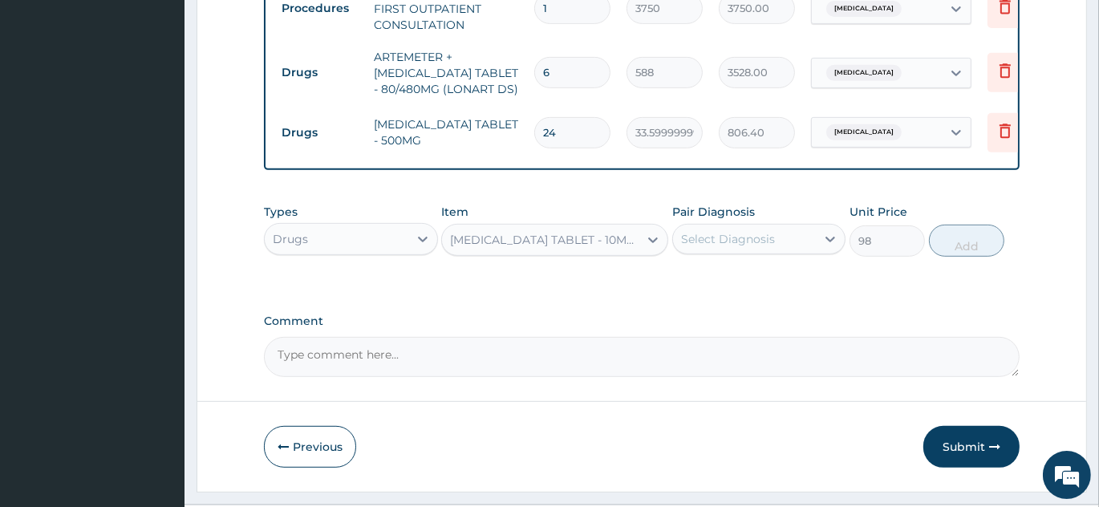
click at [935, 328] on label "Comment" at bounding box center [642, 321] width 756 height 14
click at [935, 337] on textarea "Comment" at bounding box center [642, 357] width 756 height 40
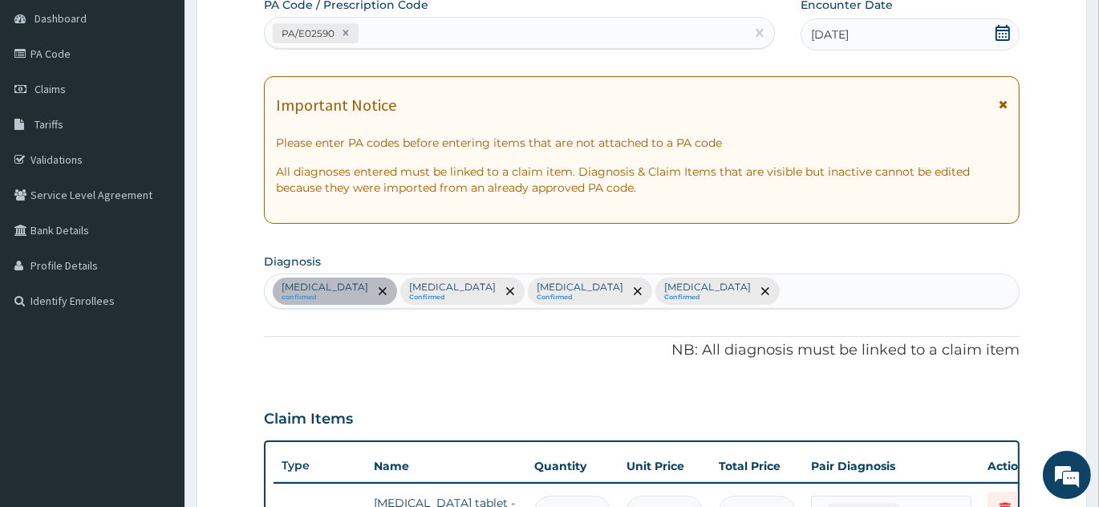
scroll to position [354, 0]
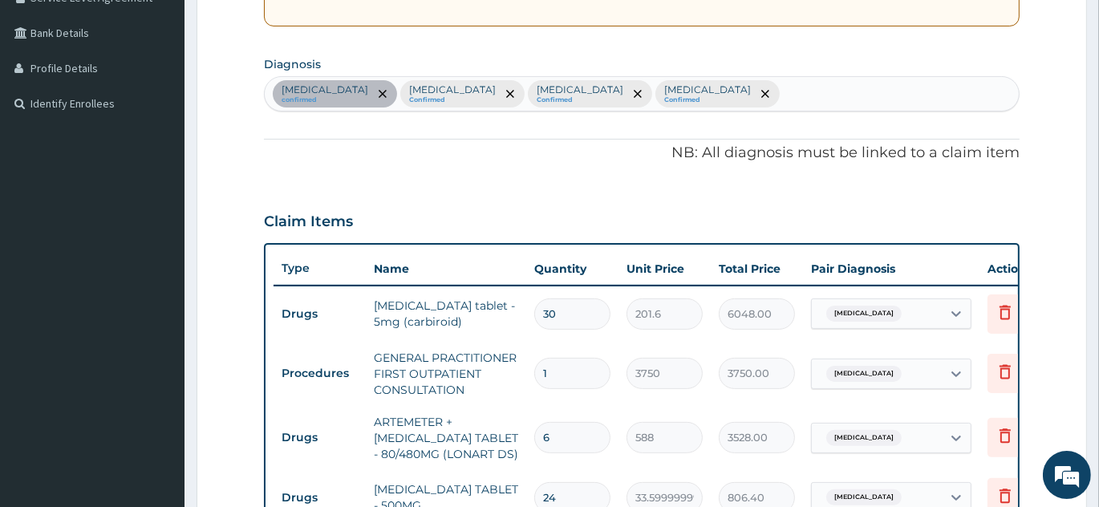
click at [671, 95] on div "Hyperthyroidism confirmed Malaria Confirmed Sepsis Confirmed Ulcer Confirmed" at bounding box center [642, 94] width 754 height 34
type input "UPPER RES"
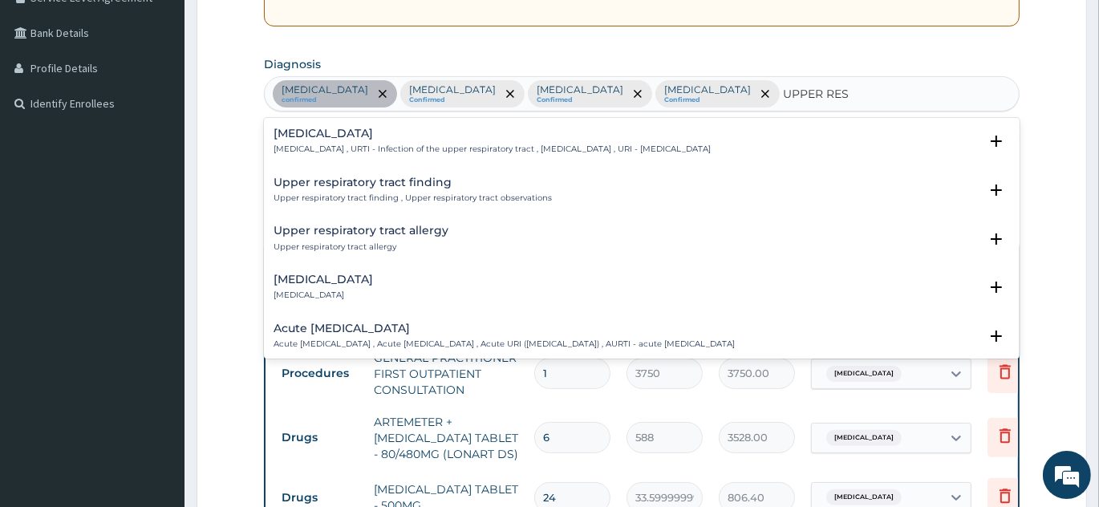
click at [374, 139] on div "Upper respiratory infection Upper respiratory infection , URTI - Infection of t…" at bounding box center [492, 142] width 437 height 28
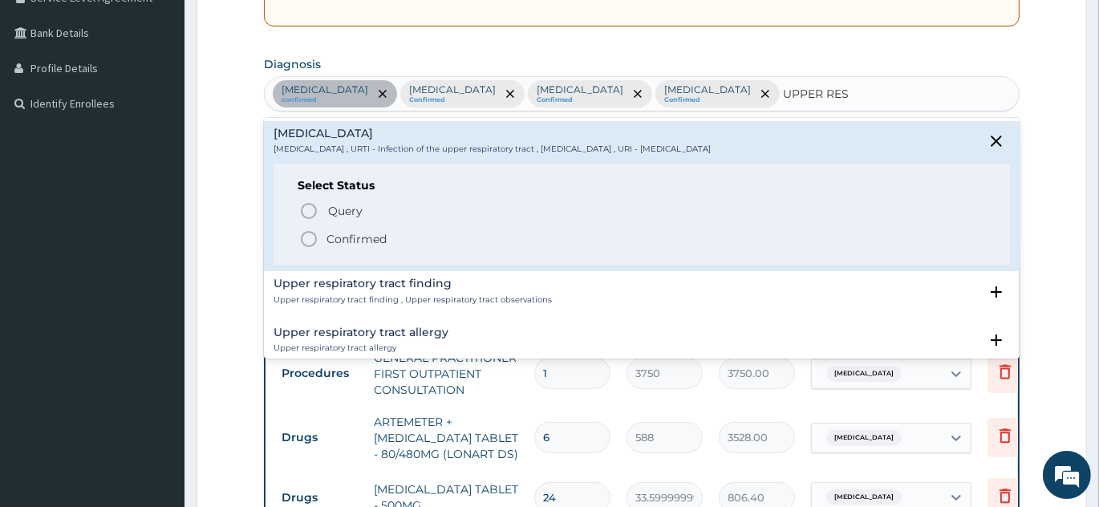
click at [308, 240] on icon "status option filled" at bounding box center [308, 238] width 19 height 19
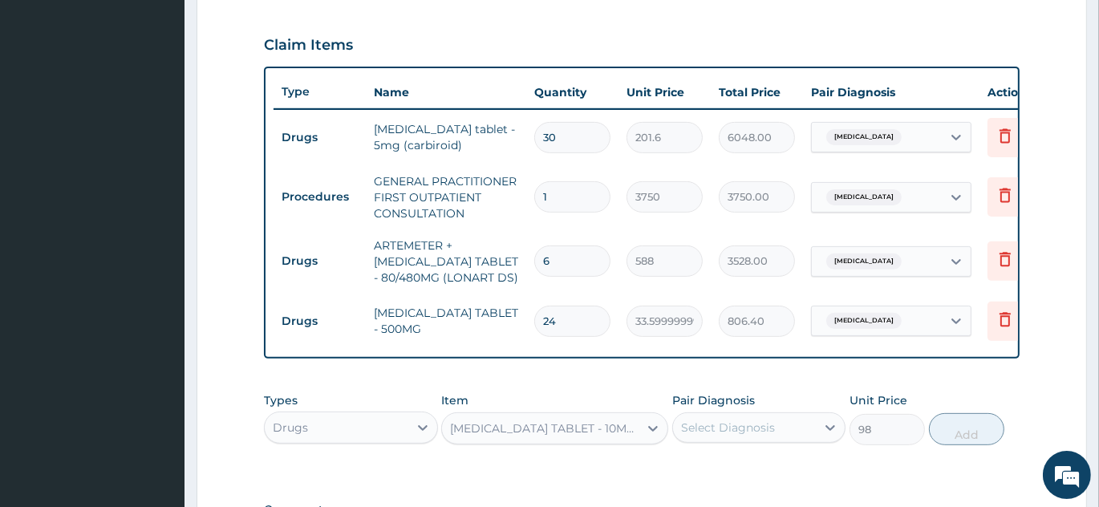
scroll to position [719, 0]
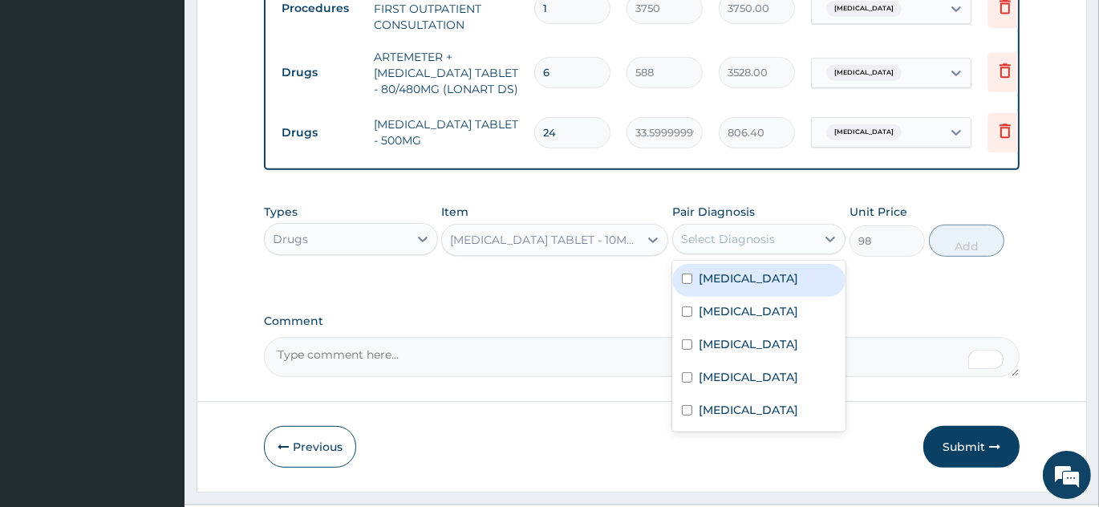
click at [719, 247] on div "Select Diagnosis" at bounding box center [728, 239] width 94 height 16
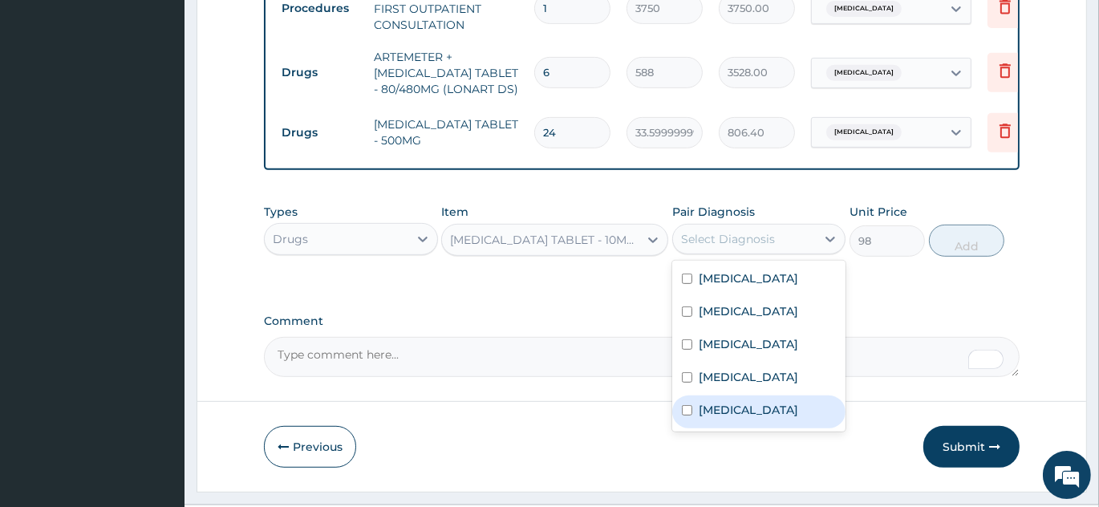
click at [742, 418] on label "Upper respiratory infection" at bounding box center [748, 410] width 99 height 16
checkbox input "true"
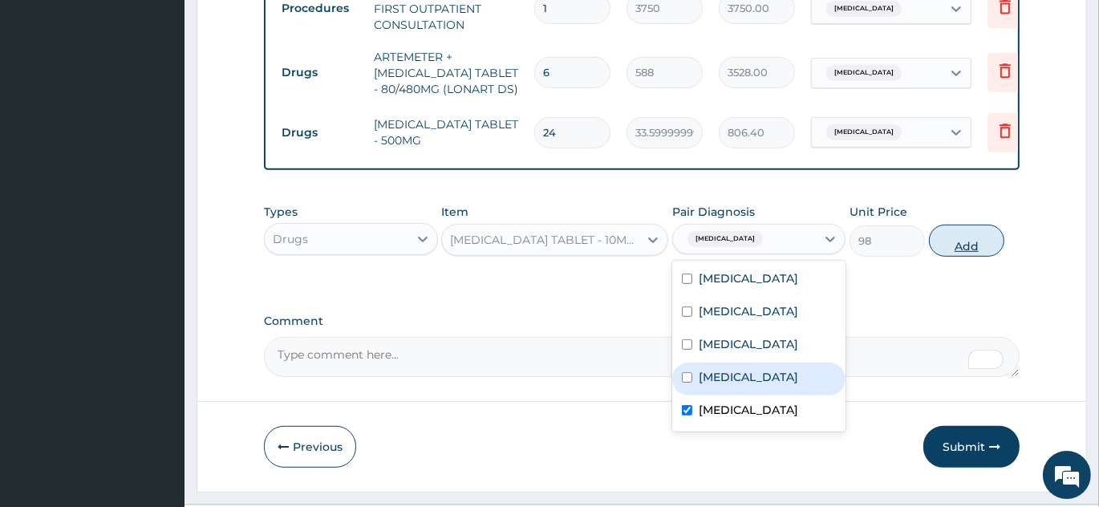
click at [981, 253] on button "Add" at bounding box center [966, 241] width 75 height 32
type input "0"
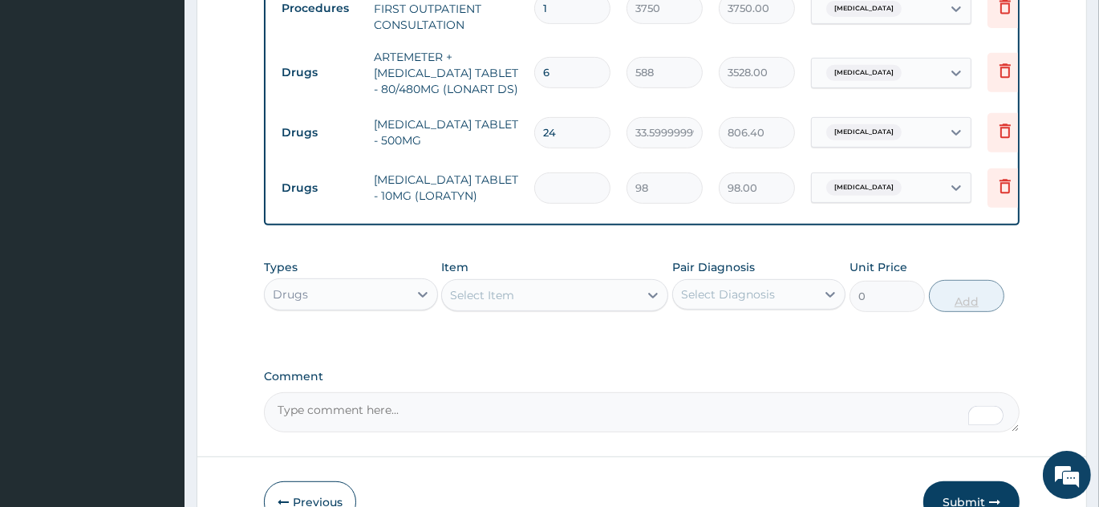
type input "0.00"
type input "6"
type input "588.00"
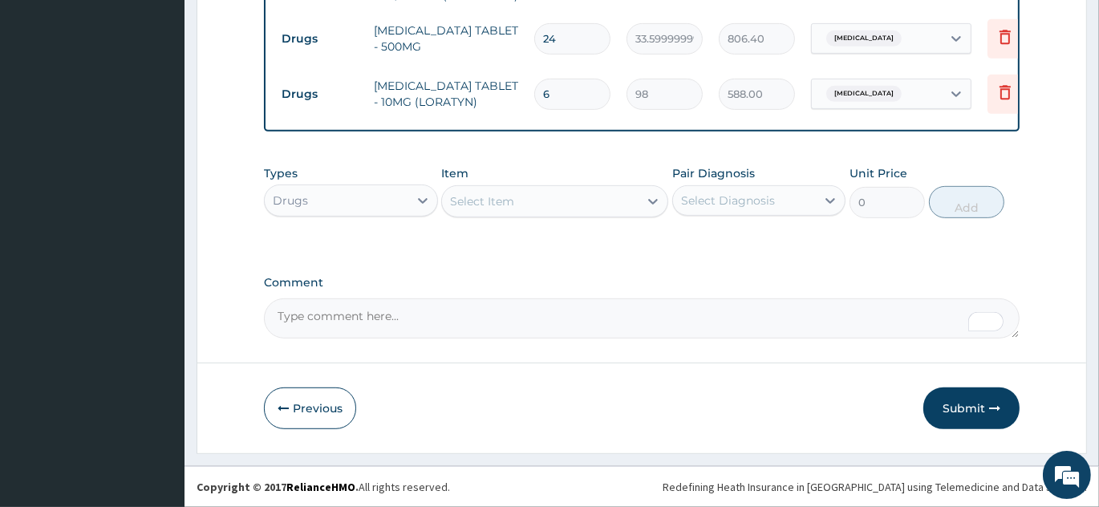
scroll to position [821, 0]
type input "6"
click at [582, 201] on div "Select Item" at bounding box center [540, 202] width 197 height 26
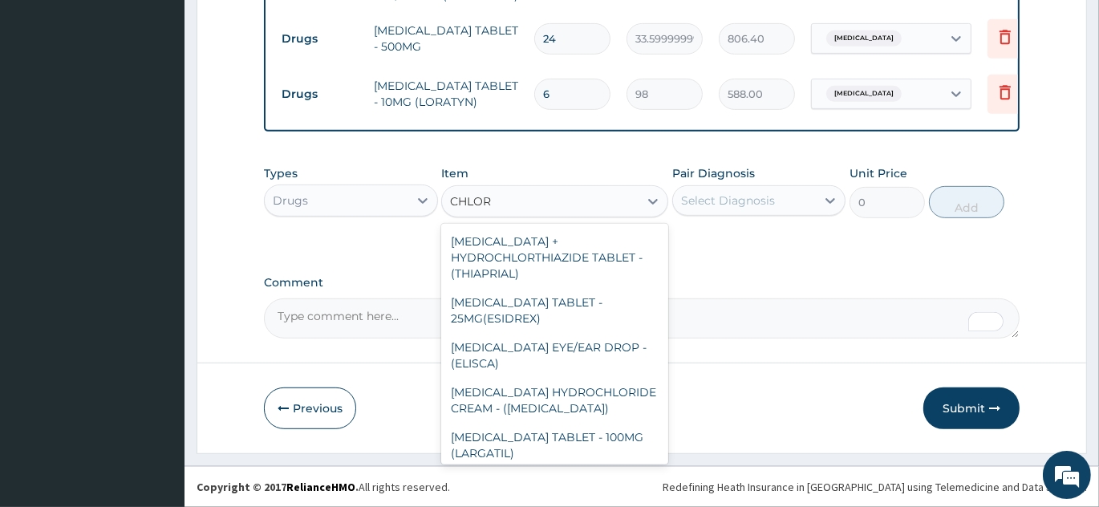
scroll to position [0, 0]
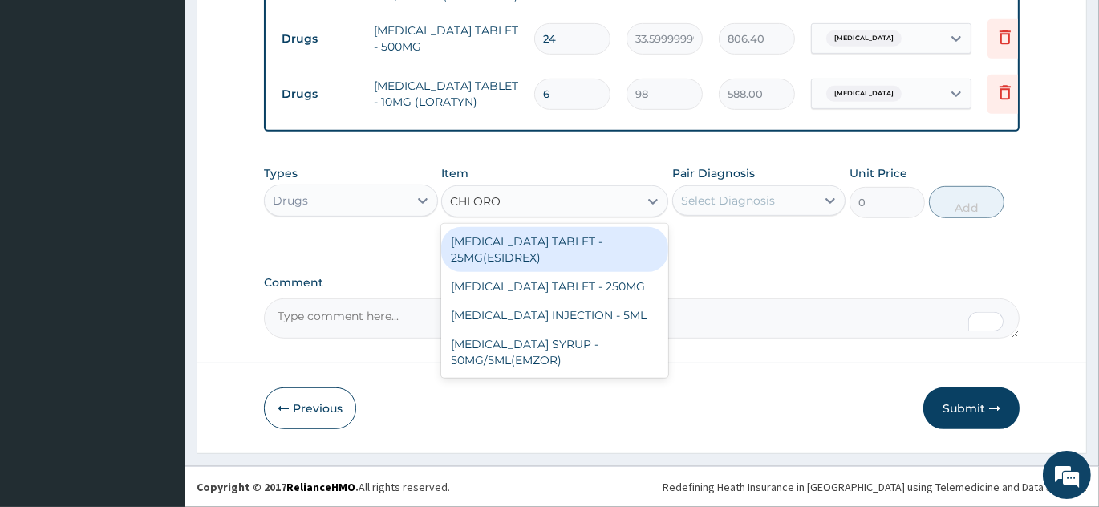
type input "CHLOROQ"
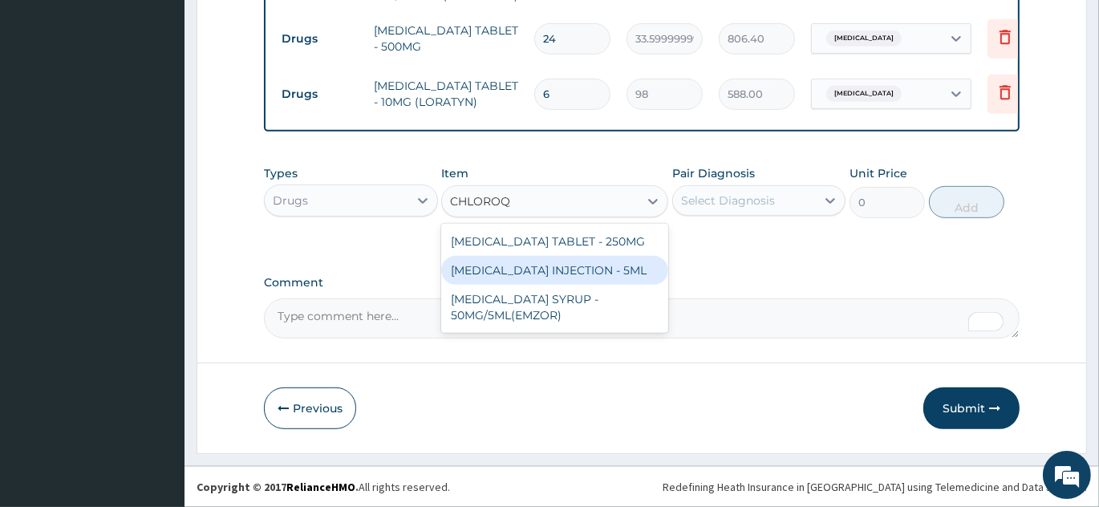
click at [560, 285] on div "CHLOROQUINE PHOSPHATE INJECTION - 5ML" at bounding box center [554, 270] width 227 height 29
type input "168"
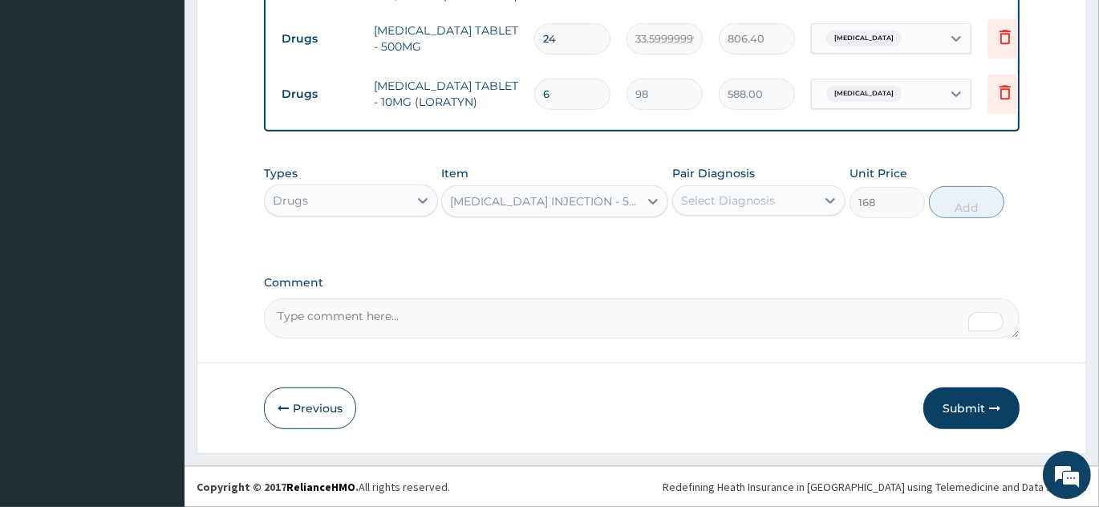
click at [567, 207] on div "CHLOROQUINE PHOSPHATE INJECTION - 5ML" at bounding box center [545, 201] width 190 height 16
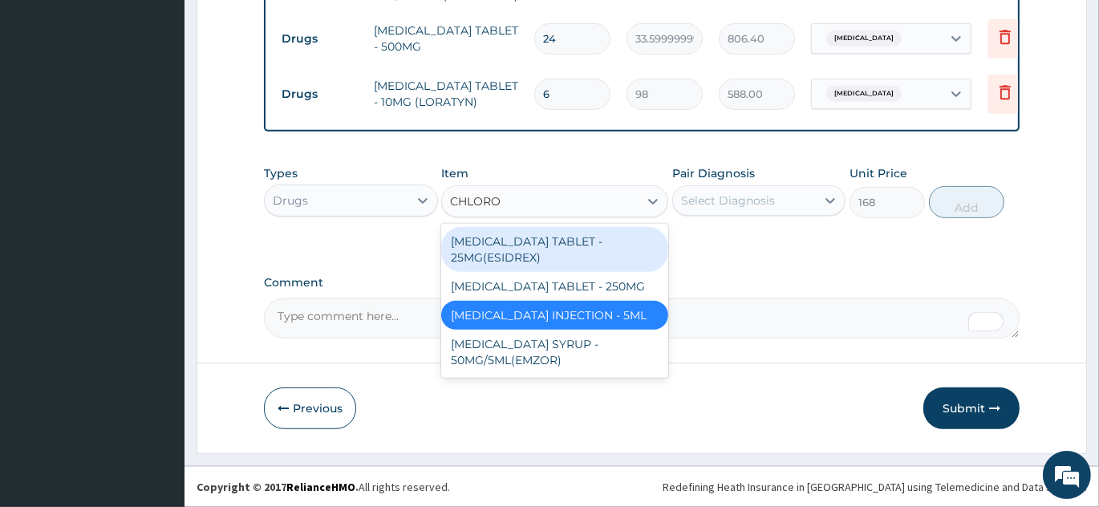
type input "CHLOROQ"
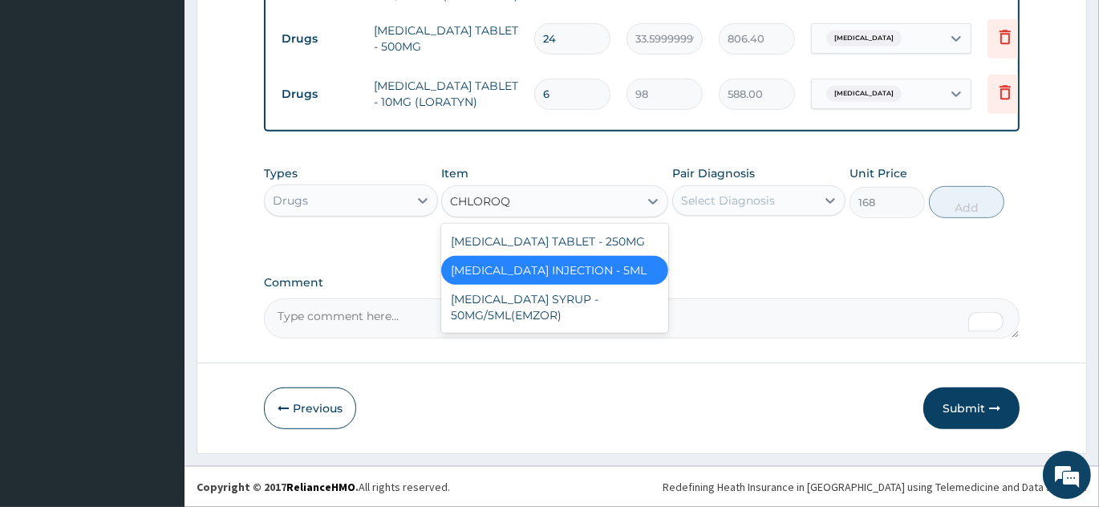
click at [607, 285] on div "CHLOROQUINE PHOSPHATE INJECTION - 5ML" at bounding box center [554, 270] width 227 height 29
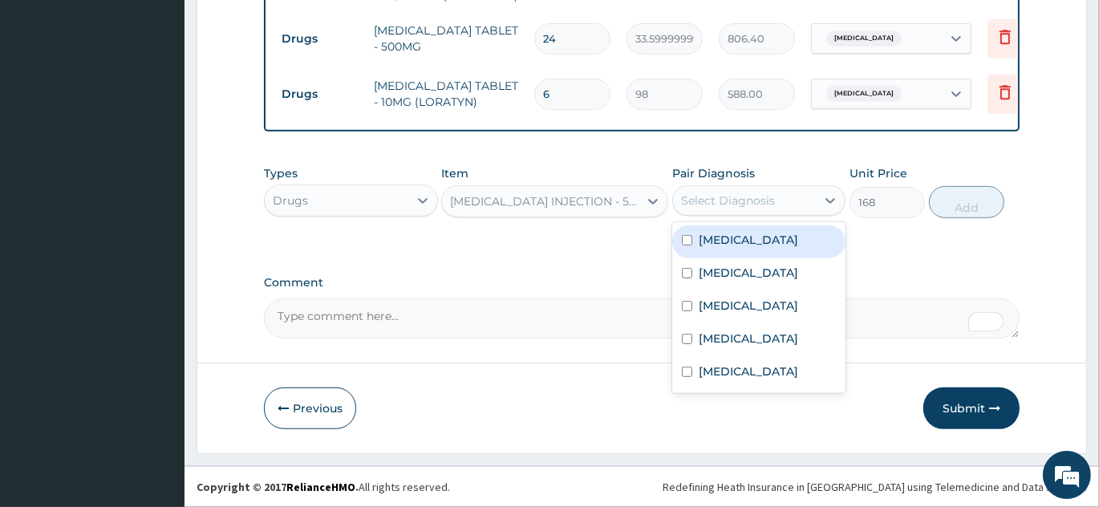
click at [752, 205] on div "Select Diagnosis" at bounding box center [728, 201] width 94 height 16
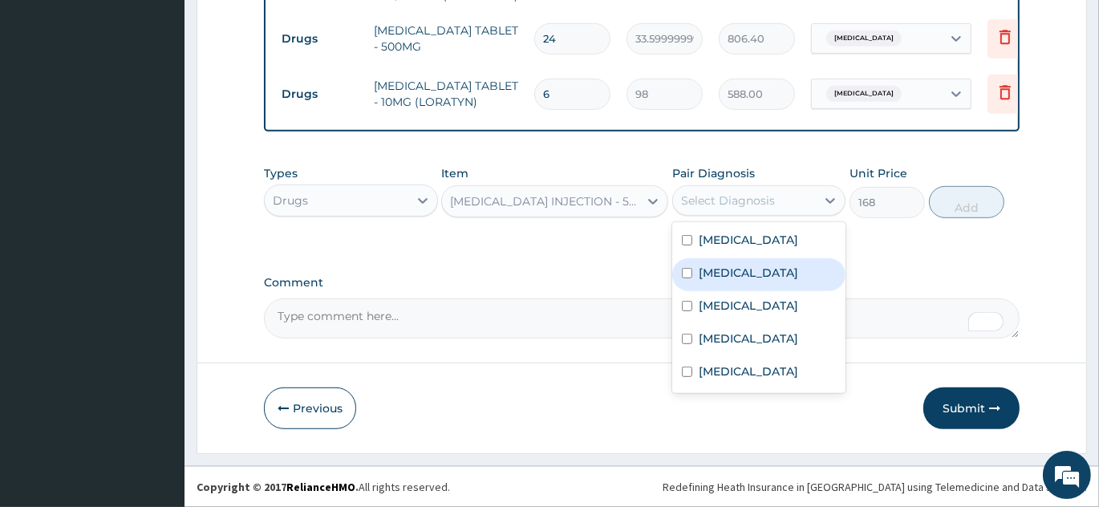
click at [774, 282] on div "Malaria" at bounding box center [759, 274] width 174 height 33
checkbox input "true"
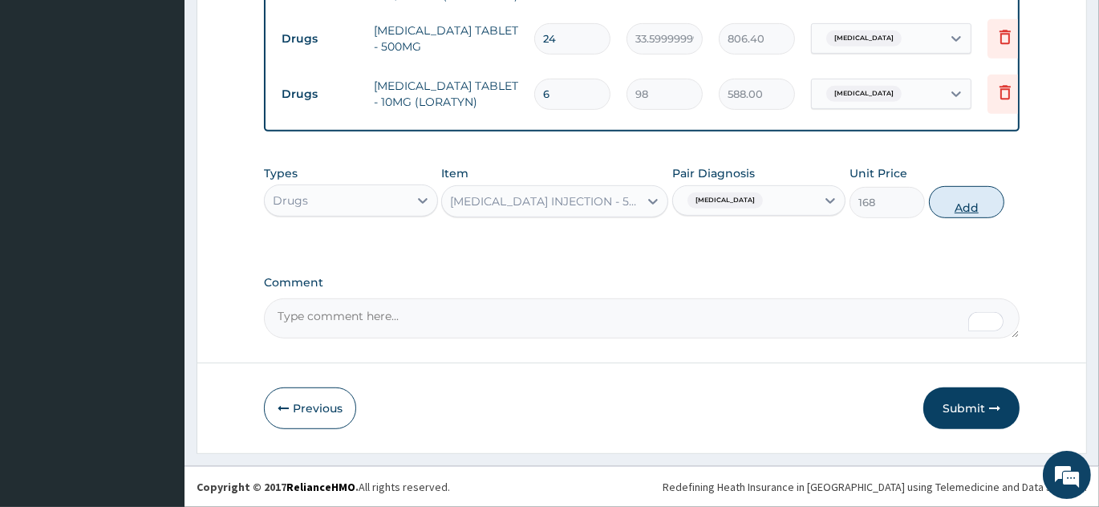
click at [963, 202] on button "Add" at bounding box center [966, 202] width 75 height 32
type input "0"
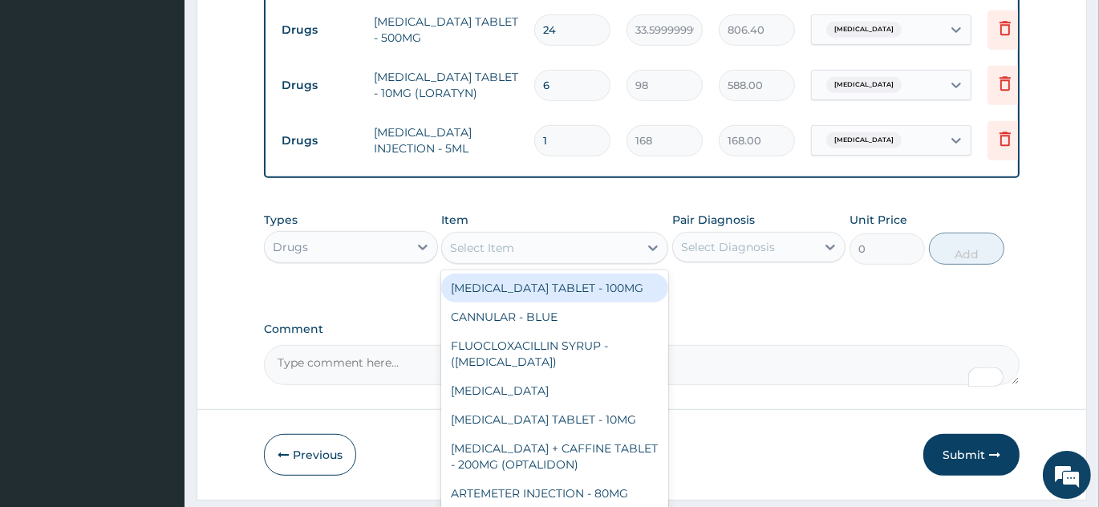
click at [561, 261] on div "Select Item" at bounding box center [540, 248] width 197 height 26
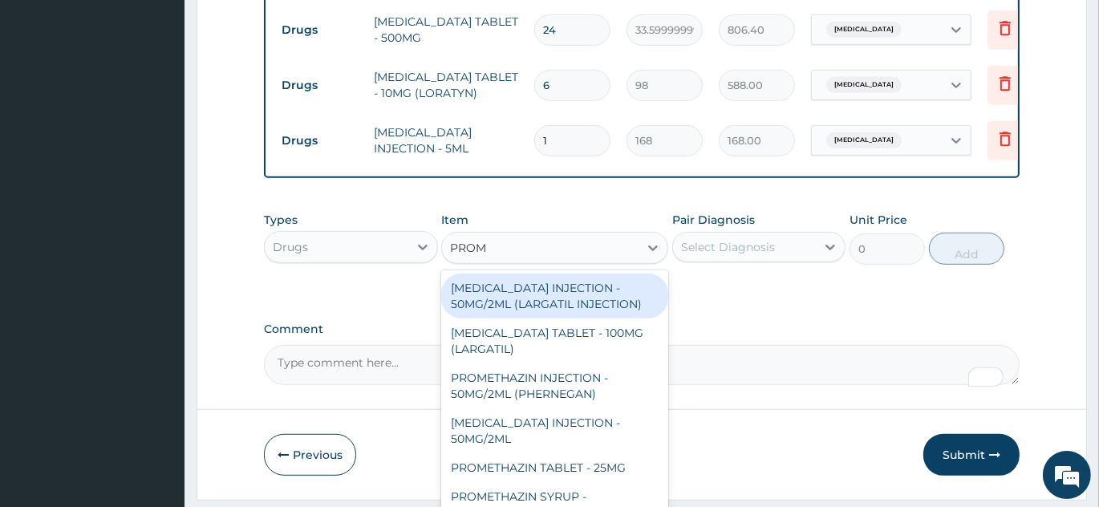
type input "PROME"
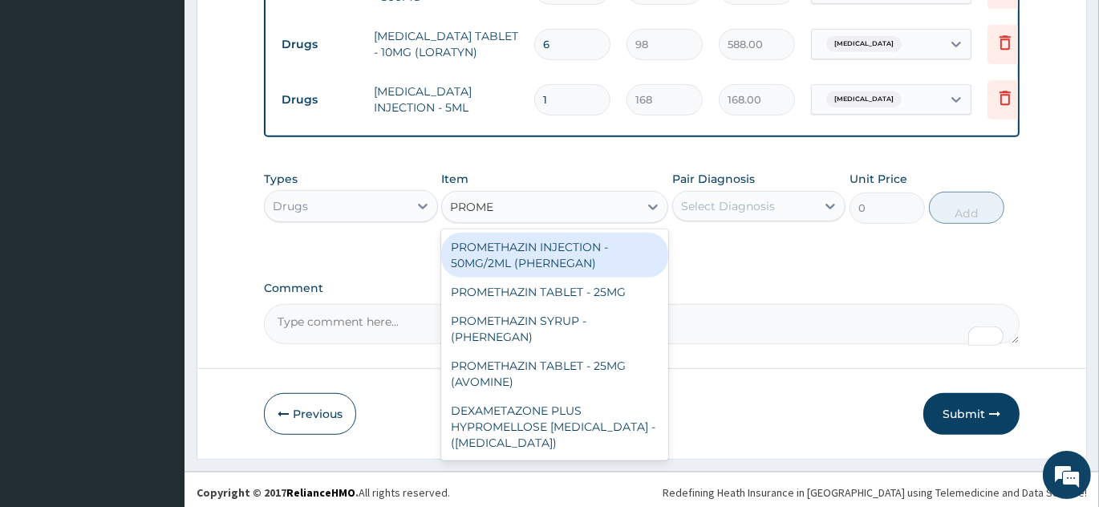
scroll to position [886, 0]
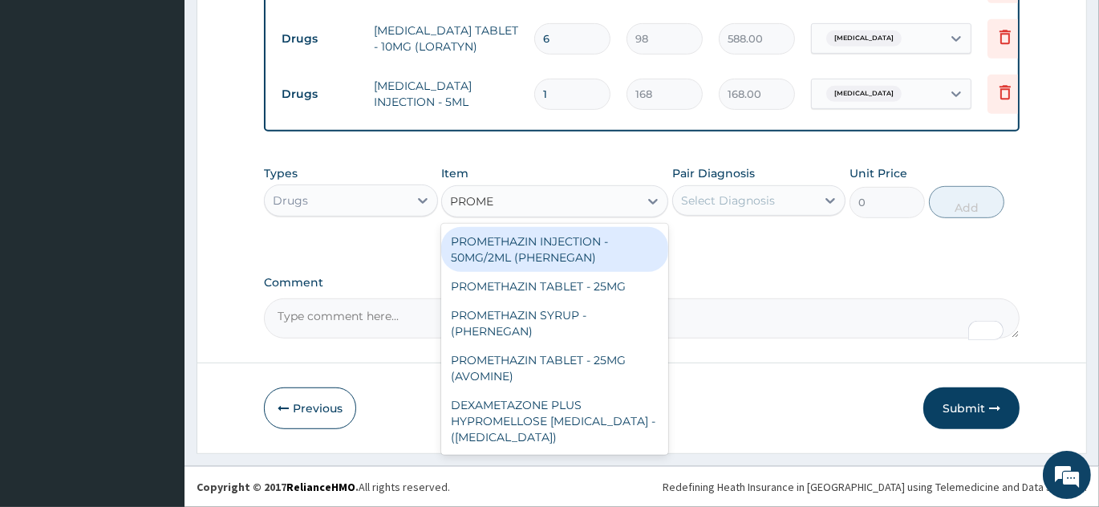
click at [584, 254] on div "PROMETHAZIN INJECTION - 50MG/2ML (PHERNEGAN)" at bounding box center [554, 249] width 227 height 45
type input "319.2"
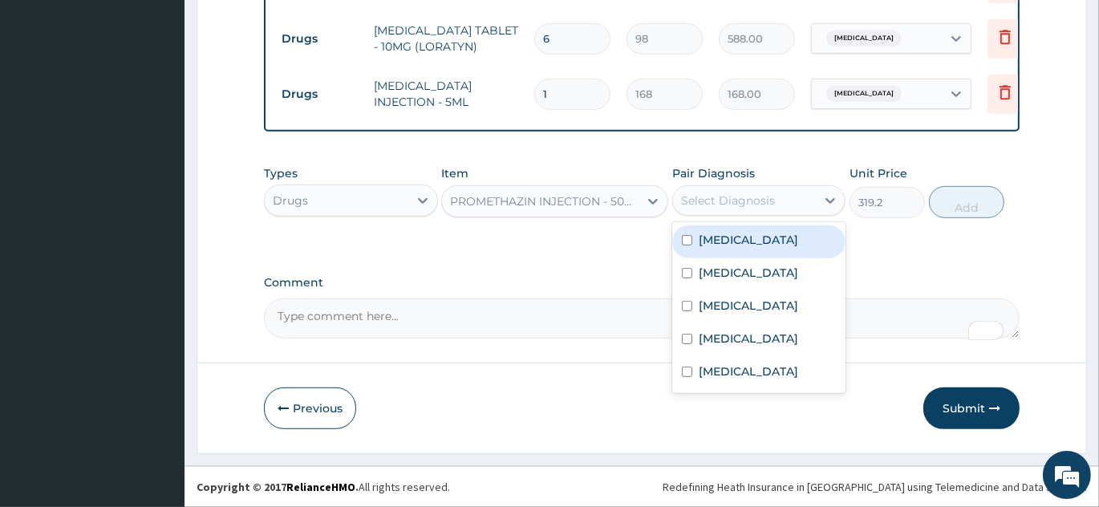
click at [720, 194] on div "Select Diagnosis" at bounding box center [728, 201] width 94 height 16
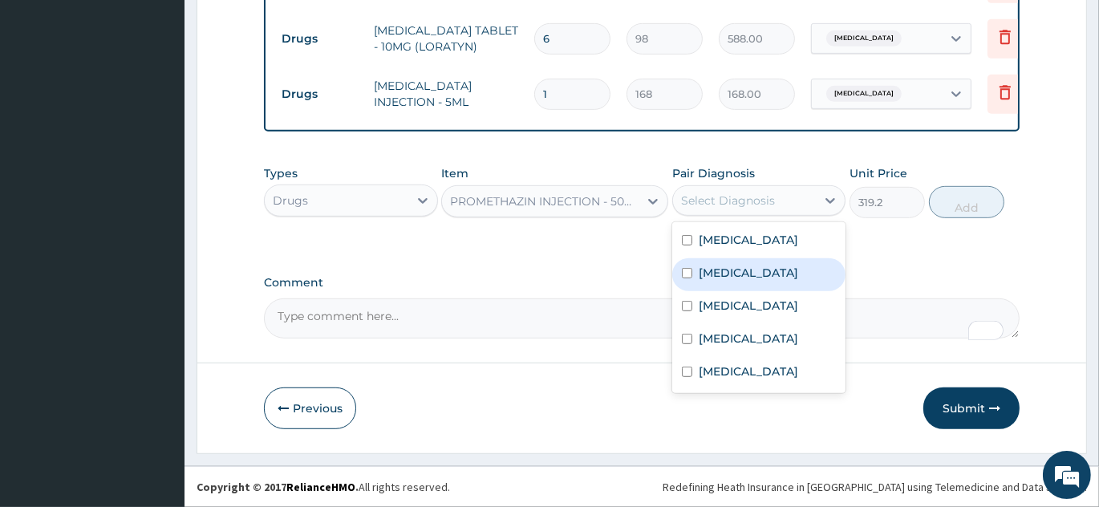
drag, startPoint x: 760, startPoint y: 275, endPoint x: 886, endPoint y: 238, distance: 131.2
click at [760, 275] on div "Malaria" at bounding box center [759, 274] width 174 height 33
checkbox input "true"
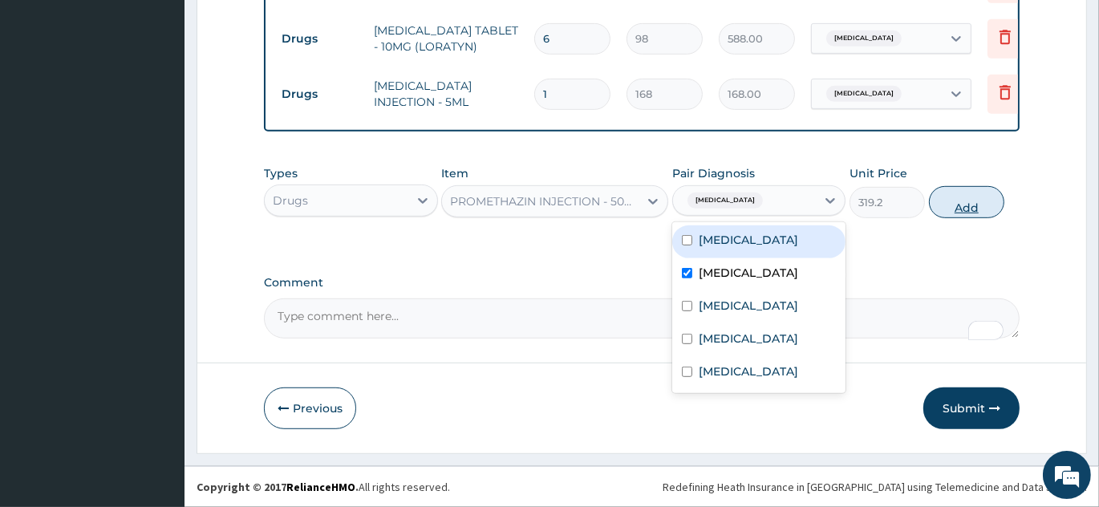
click at [963, 202] on button "Add" at bounding box center [966, 202] width 75 height 32
type input "0"
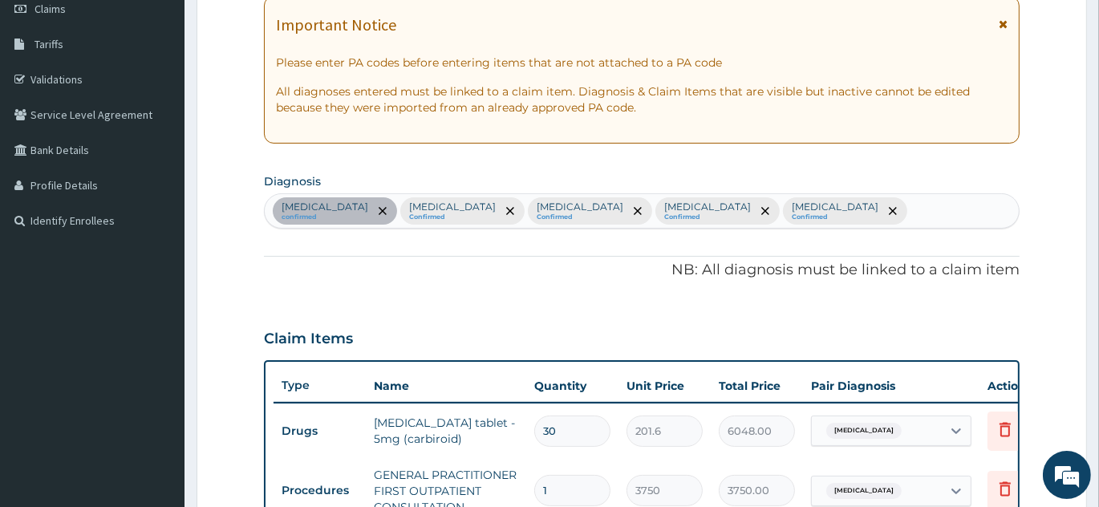
scroll to position [229, 0]
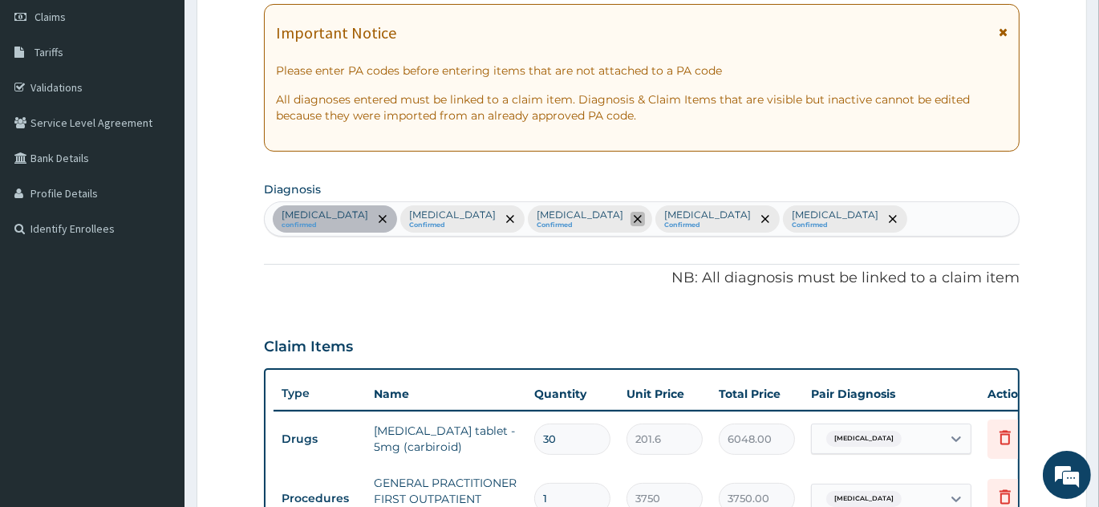
click at [634, 218] on icon "remove selection option" at bounding box center [638, 219] width 8 height 8
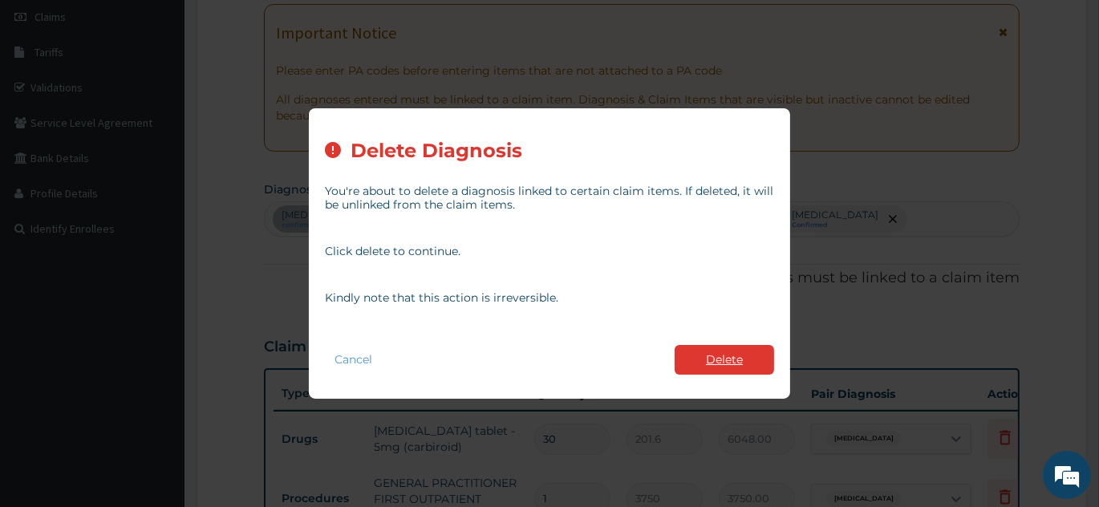
click at [725, 363] on button "Delete" at bounding box center [724, 360] width 99 height 30
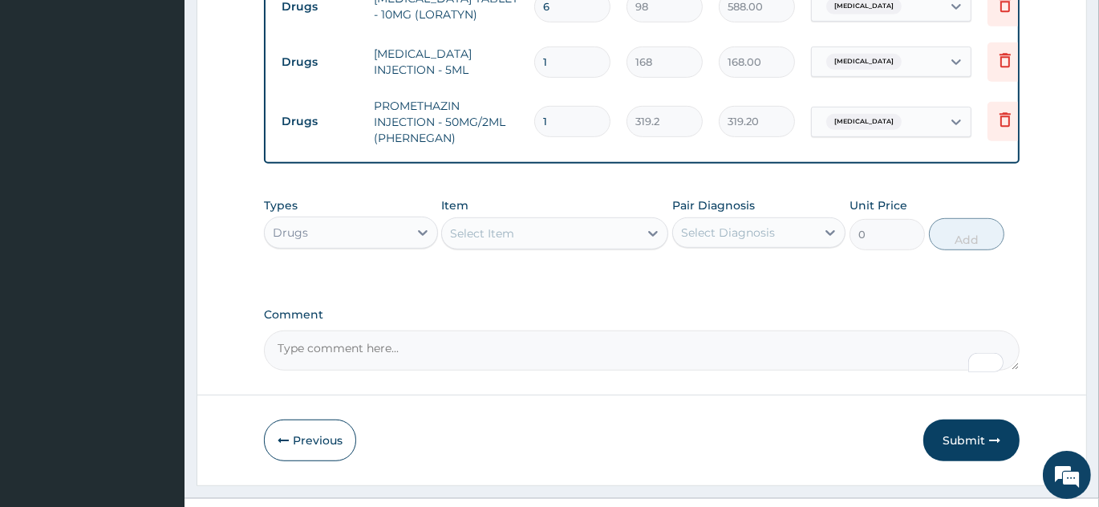
scroll to position [950, 0]
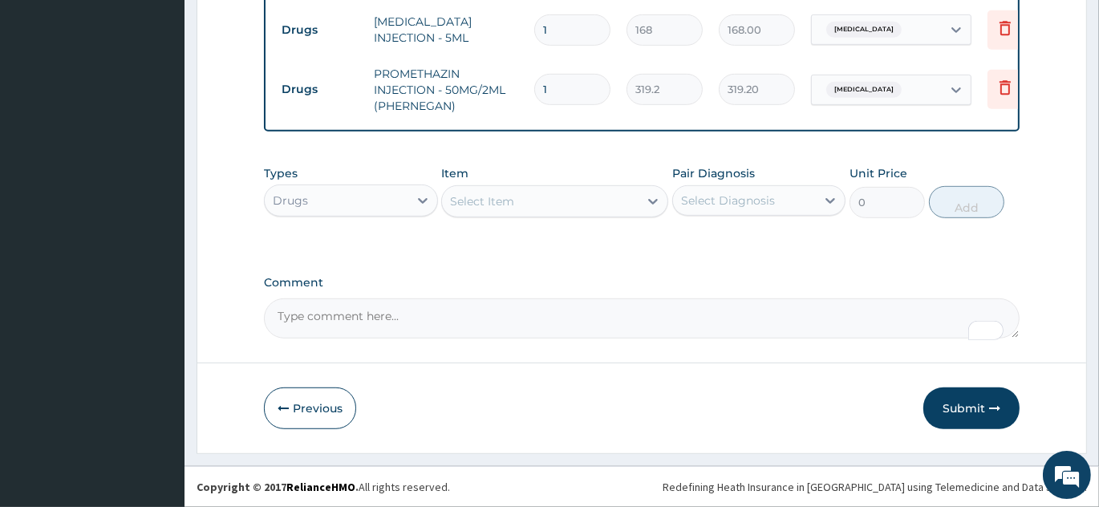
click at [589, 199] on div "Select Item" at bounding box center [540, 202] width 197 height 26
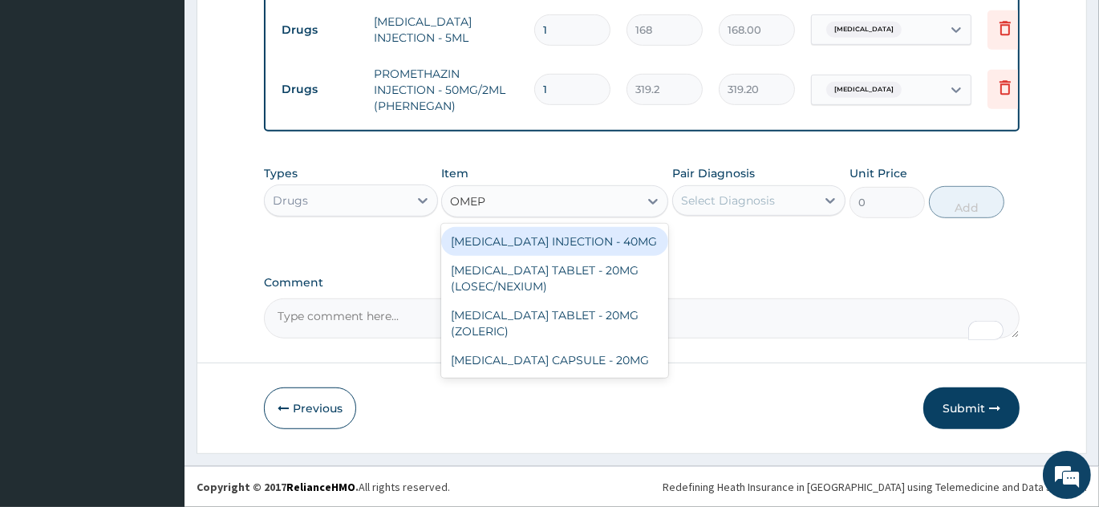
type input "OMEPR"
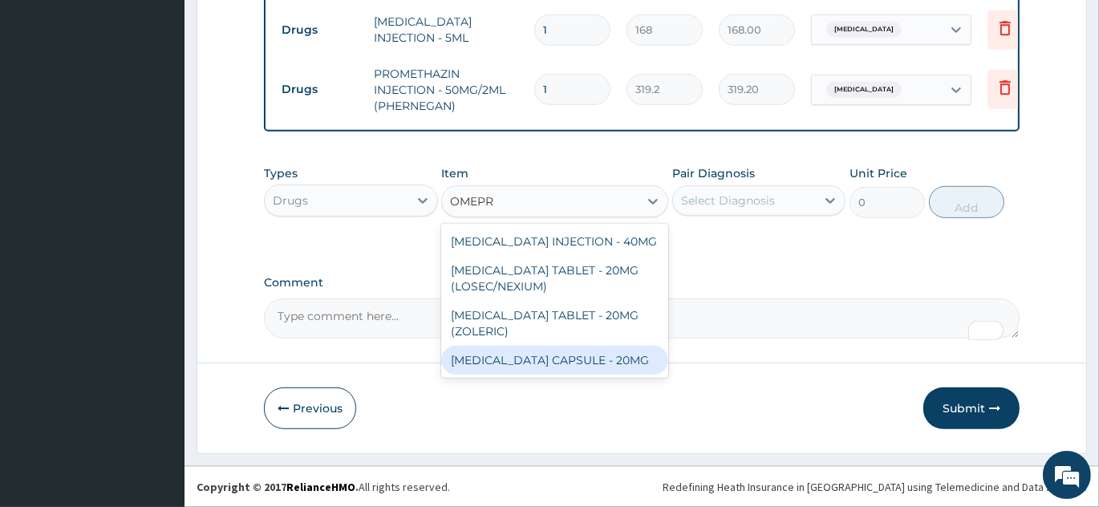
drag, startPoint x: 598, startPoint y: 365, endPoint x: 716, endPoint y: 249, distance: 166.2
click at [602, 365] on div "OMEPRAZOLE CAPSULE - 20MG" at bounding box center [554, 360] width 227 height 29
type input "140"
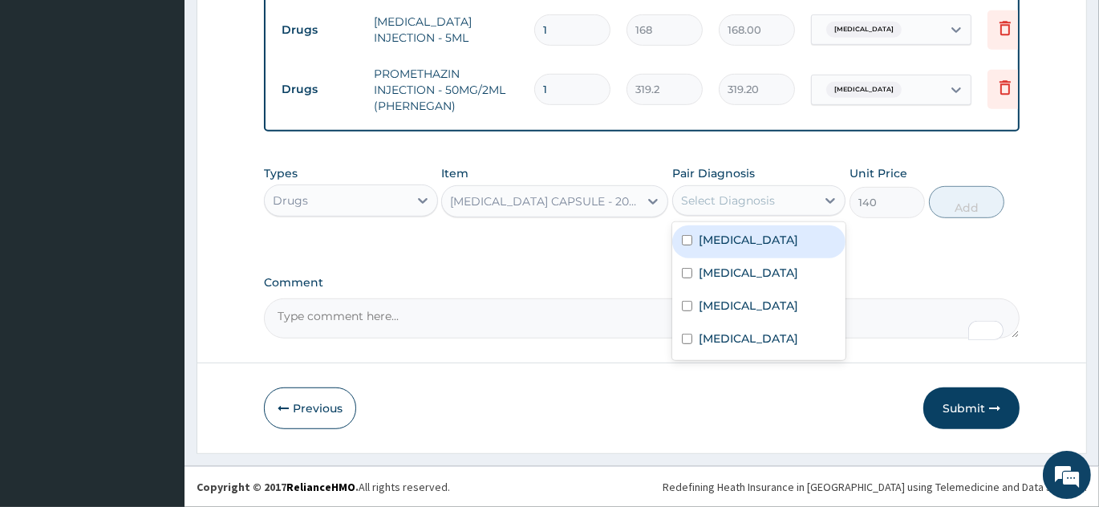
click at [740, 209] on div "Select Diagnosis" at bounding box center [728, 201] width 94 height 16
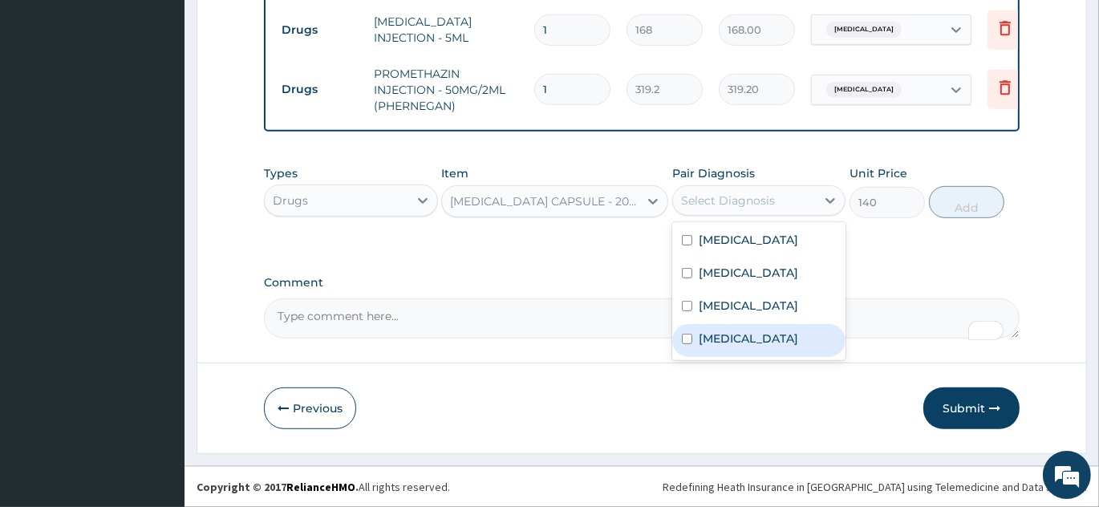
click at [746, 343] on label "Upper respiratory infection" at bounding box center [748, 338] width 99 height 16
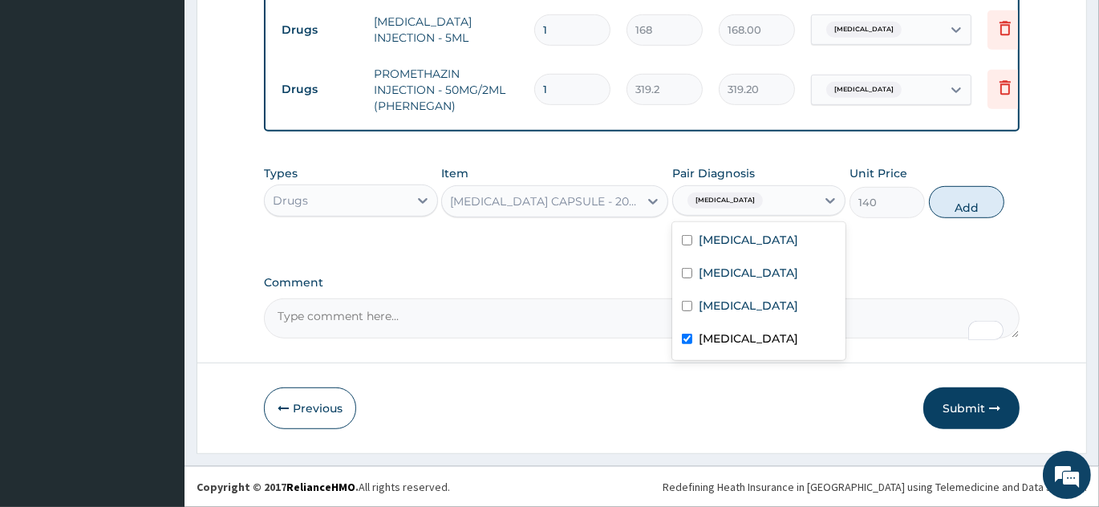
click at [736, 340] on label "Upper respiratory infection" at bounding box center [748, 338] width 99 height 16
checkbox input "false"
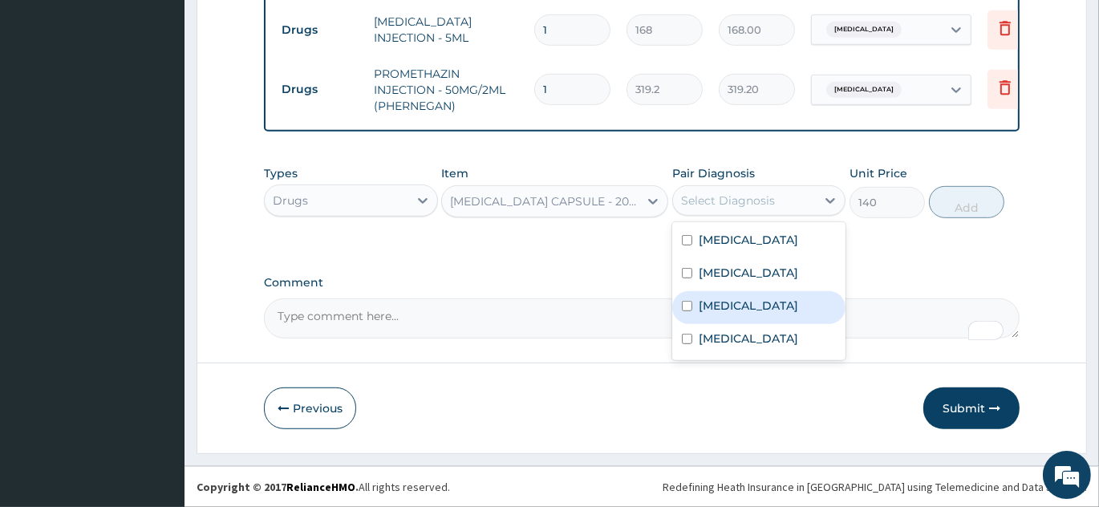
click at [736, 310] on div "Ulcer" at bounding box center [759, 307] width 174 height 33
checkbox input "true"
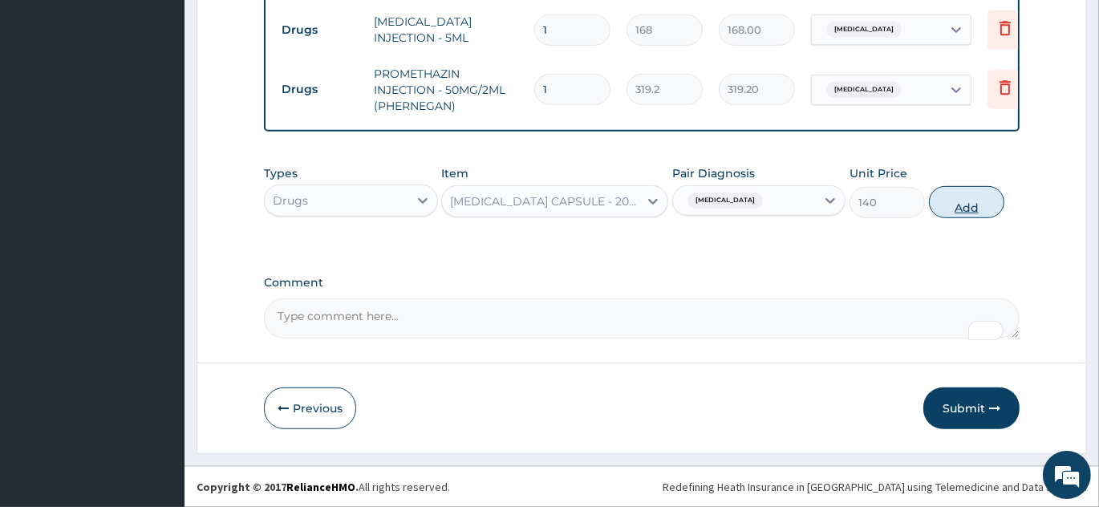
click at [981, 207] on button "Add" at bounding box center [966, 202] width 75 height 32
type input "0"
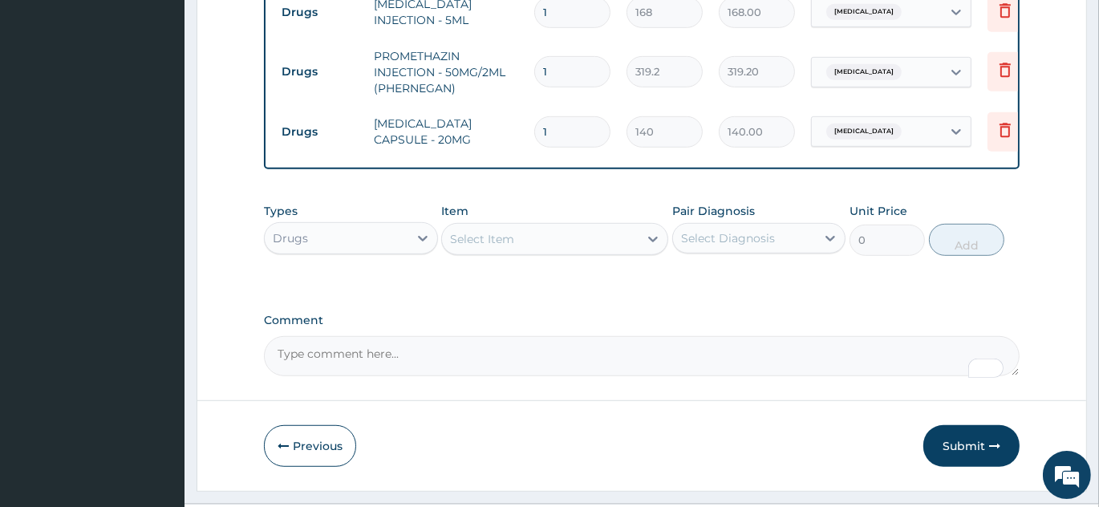
type input "14"
type input "1960.00"
type input "14"
click at [560, 252] on div "Select Item" at bounding box center [540, 239] width 197 height 26
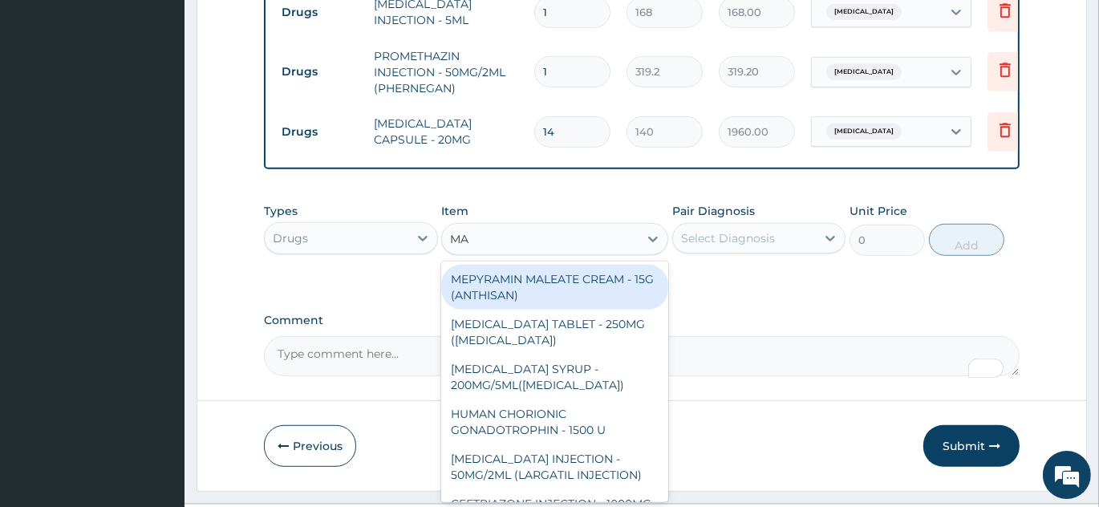
type input "MAG"
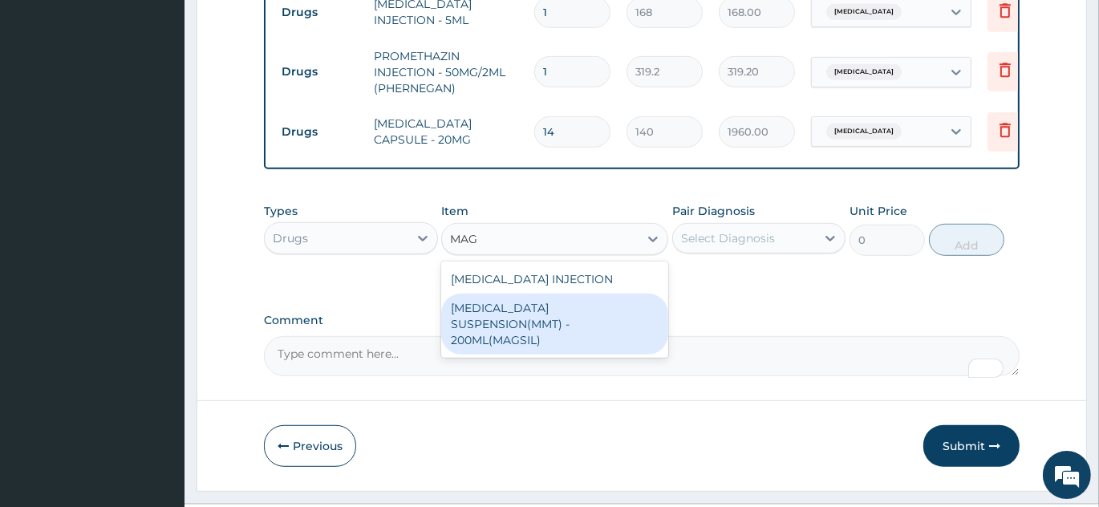
click at [571, 329] on div "ANTACID SUSPENSION(MMT) - 200ML(MAGSIL)" at bounding box center [554, 324] width 227 height 61
type input "1120"
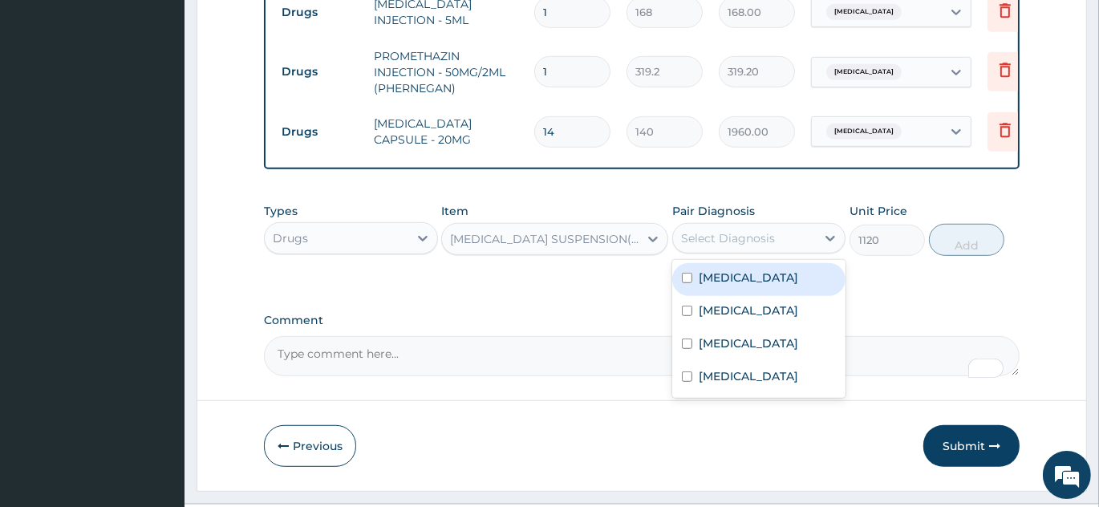
click at [742, 246] on div "Select Diagnosis" at bounding box center [728, 238] width 94 height 16
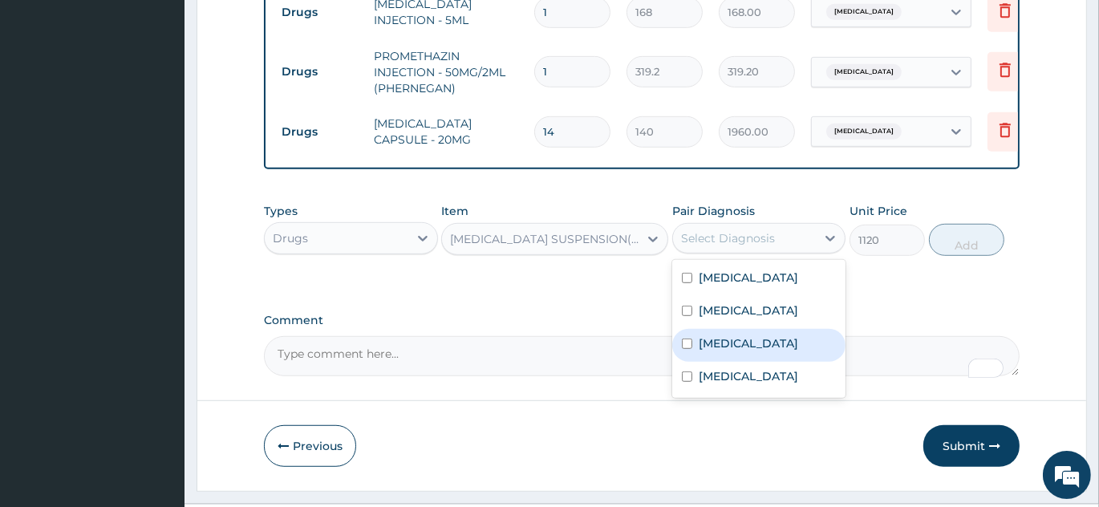
click at [748, 362] on div "Ulcer" at bounding box center [759, 345] width 174 height 33
checkbox input "true"
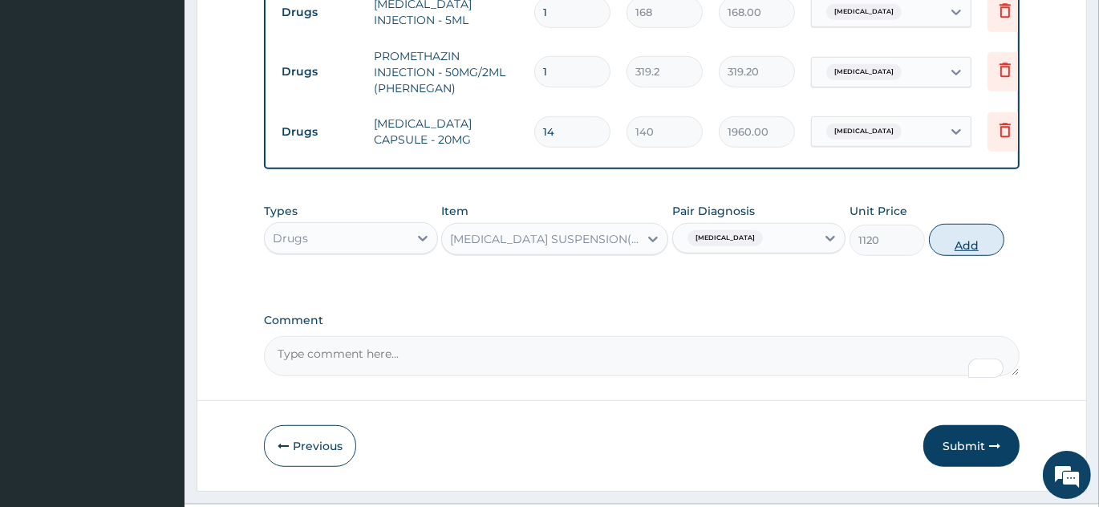
click at [978, 256] on button "Add" at bounding box center [966, 240] width 75 height 32
type input "0"
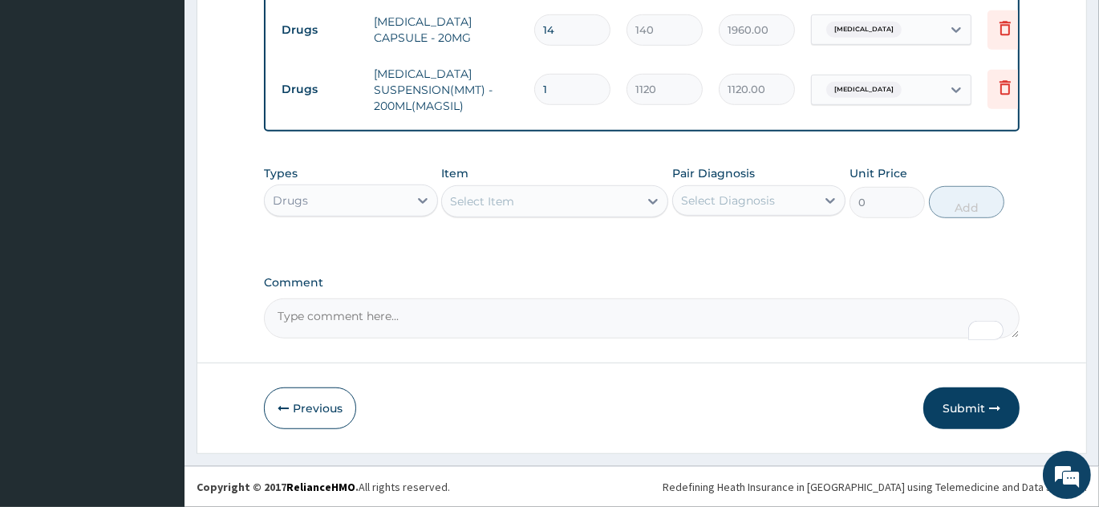
scroll to position [1069, 0]
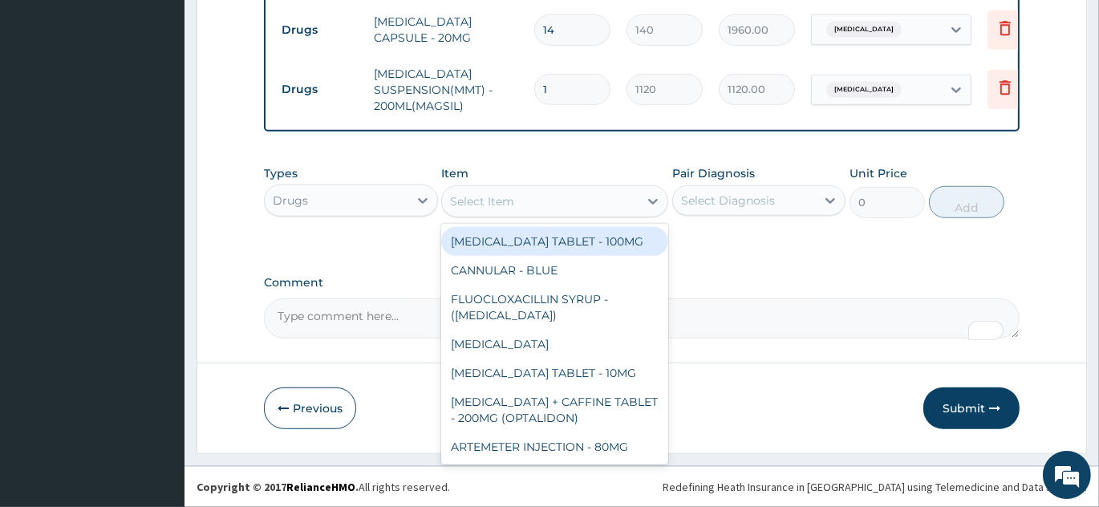
click at [536, 210] on div "Select Item" at bounding box center [540, 202] width 197 height 26
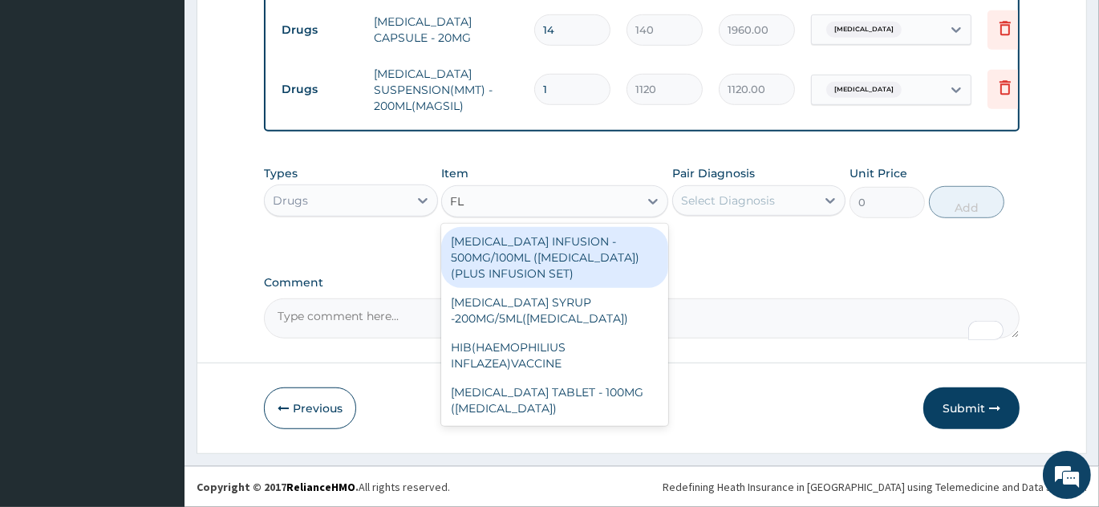
type input "F"
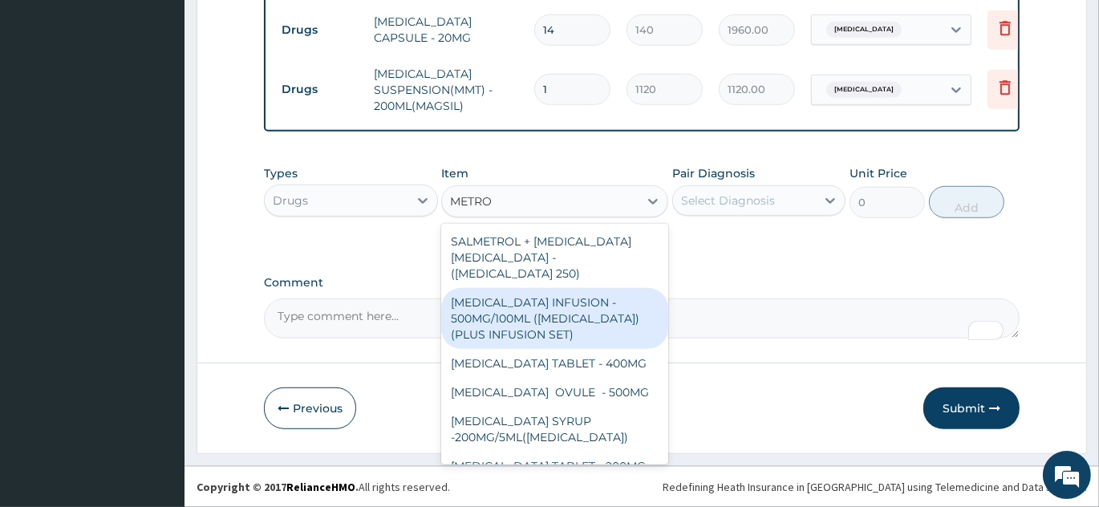
type input "METRON"
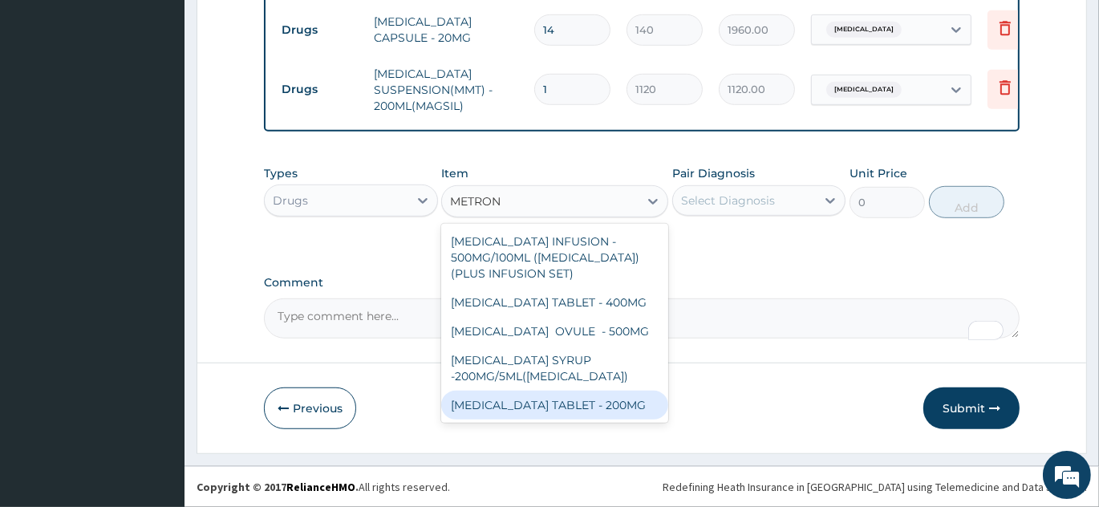
click at [556, 420] on div "METRONIDAZOLE TABLET - 200MG" at bounding box center [554, 405] width 227 height 29
type input "28"
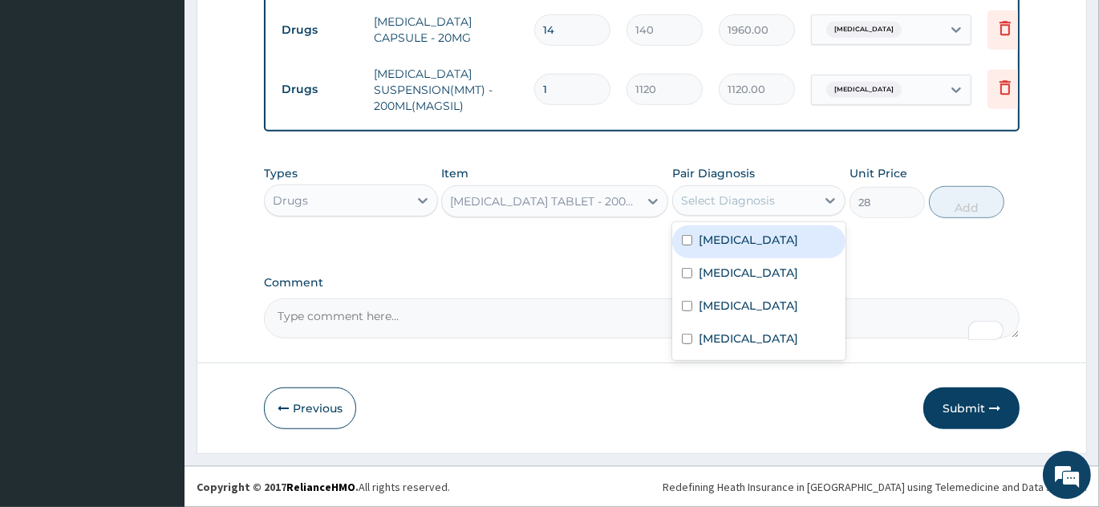
drag, startPoint x: 786, startPoint y: 204, endPoint x: 727, endPoint y: 288, distance: 103.0
click at [785, 203] on div "Select Diagnosis" at bounding box center [745, 201] width 144 height 26
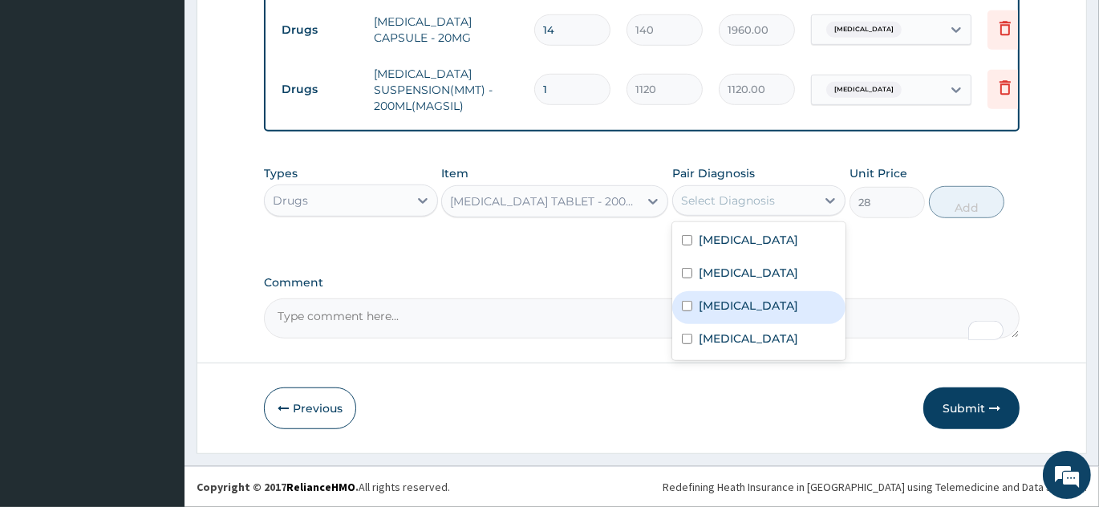
click at [752, 314] on div "Ulcer" at bounding box center [759, 307] width 174 height 33
checkbox input "true"
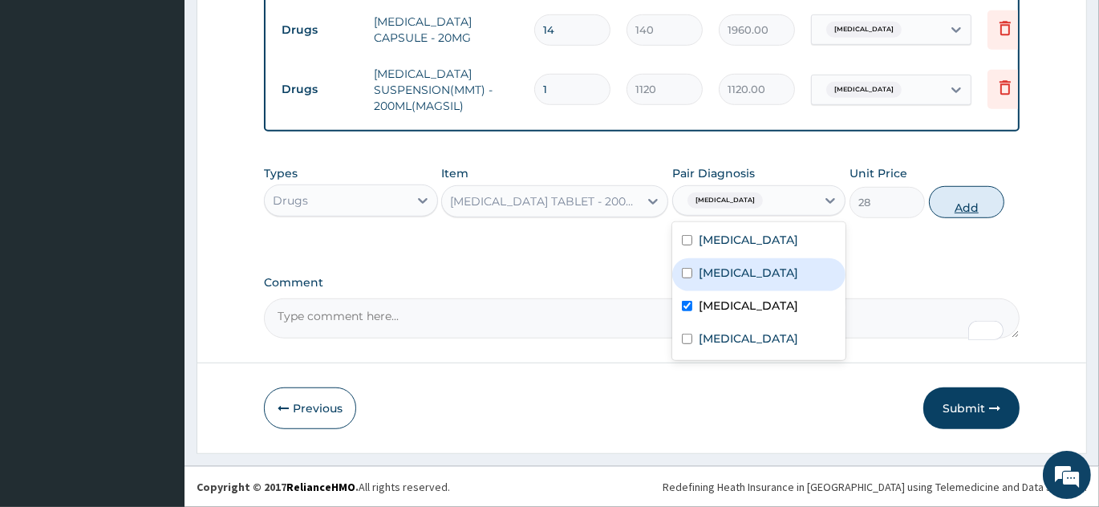
click at [961, 201] on button "Add" at bounding box center [966, 202] width 75 height 32
type input "0"
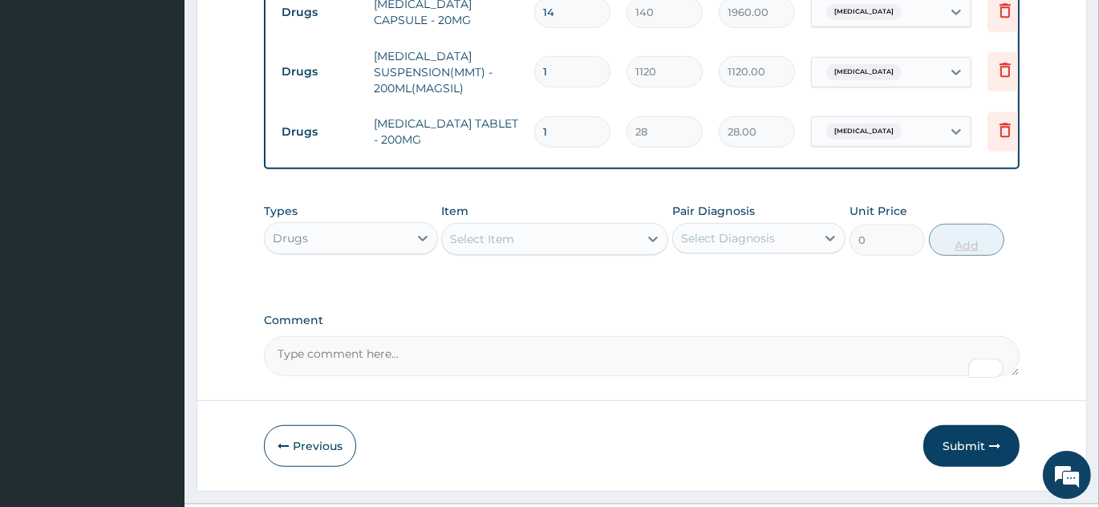
type input "0.00"
type input "3"
type input "84.00"
type input "30"
type input "840.00"
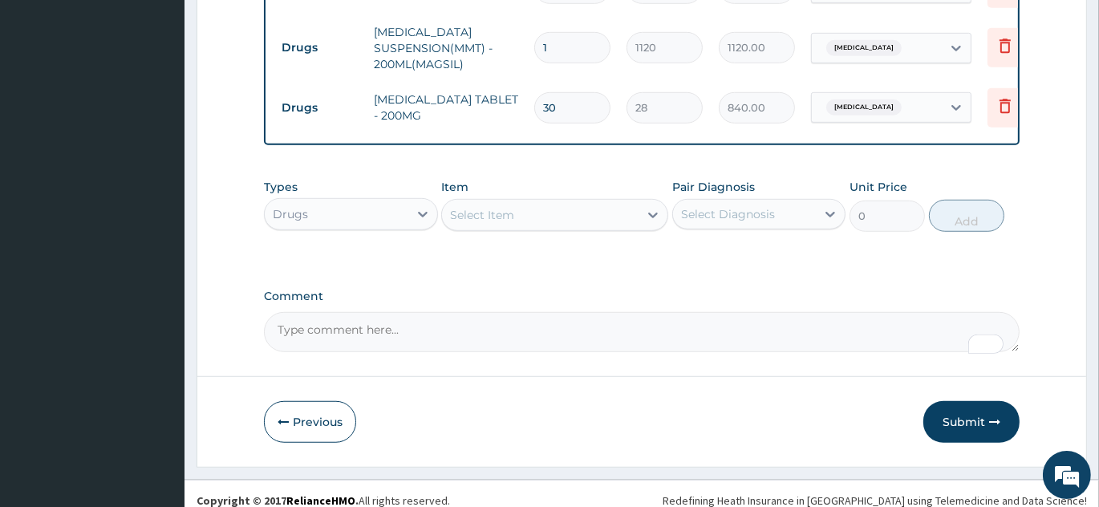
scroll to position [1125, 0]
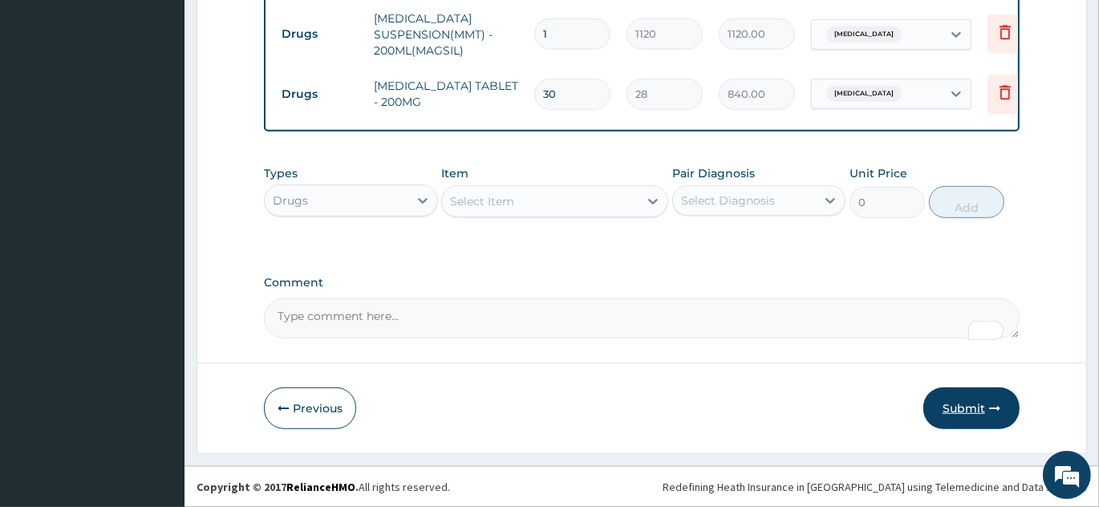
type input "30"
click at [978, 418] on button "Submit" at bounding box center [971, 408] width 96 height 42
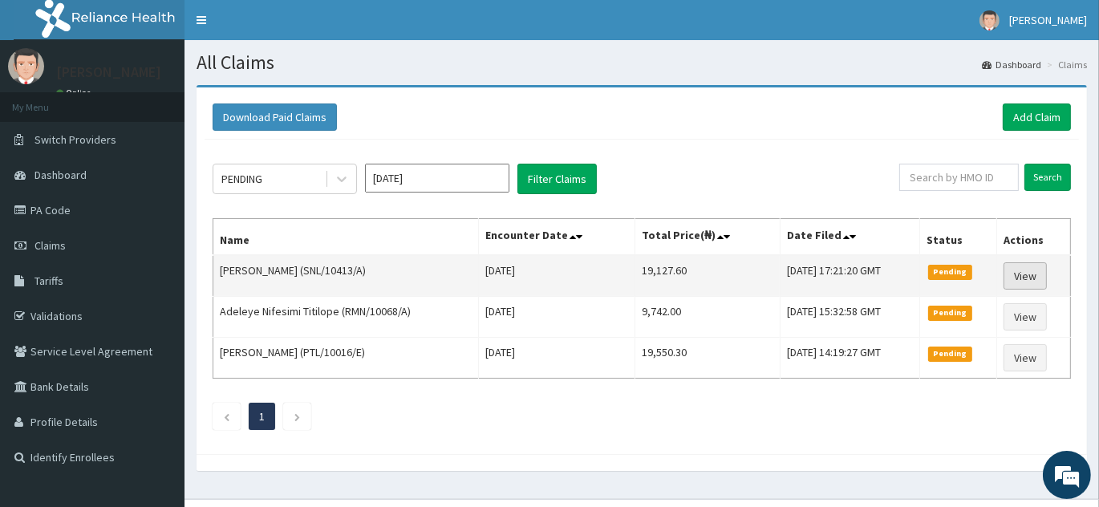
click at [1036, 275] on link "View" at bounding box center [1025, 275] width 43 height 27
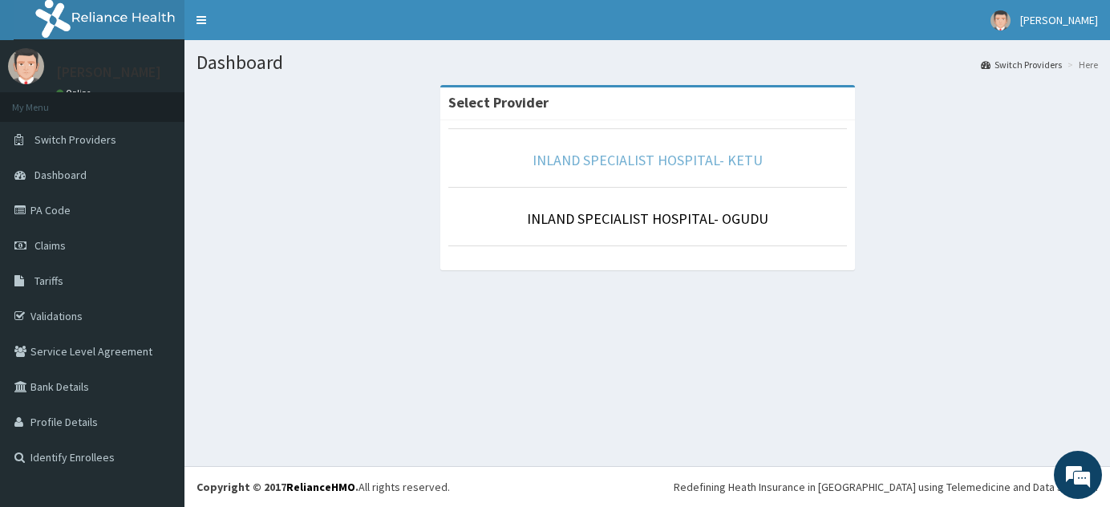
click at [656, 164] on link "INLAND SPECIALIST HOSPITAL- KETU" at bounding box center [648, 160] width 230 height 18
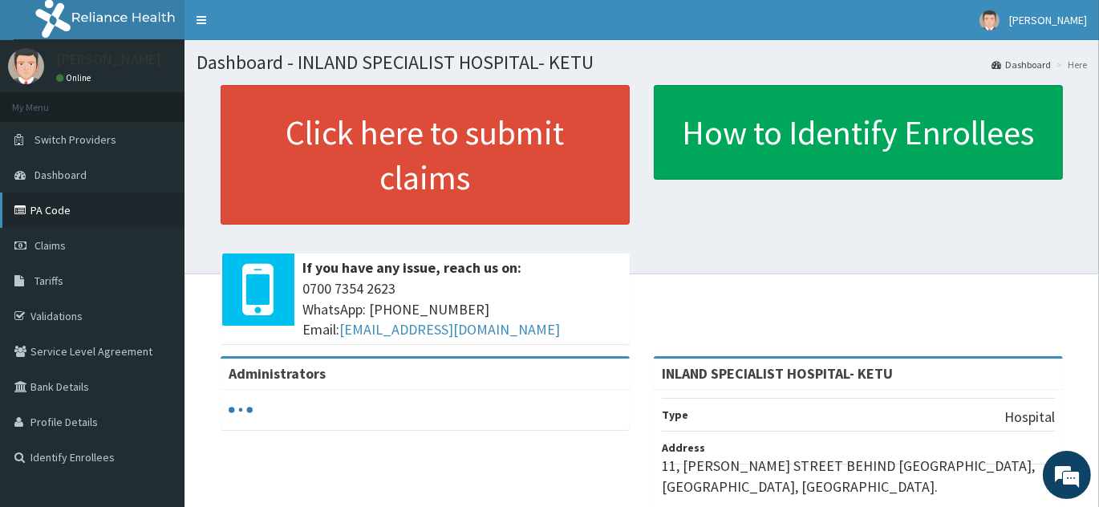
click at [98, 215] on link "PA Code" at bounding box center [92, 210] width 184 height 35
